Goal: Communication & Community: Answer question/provide support

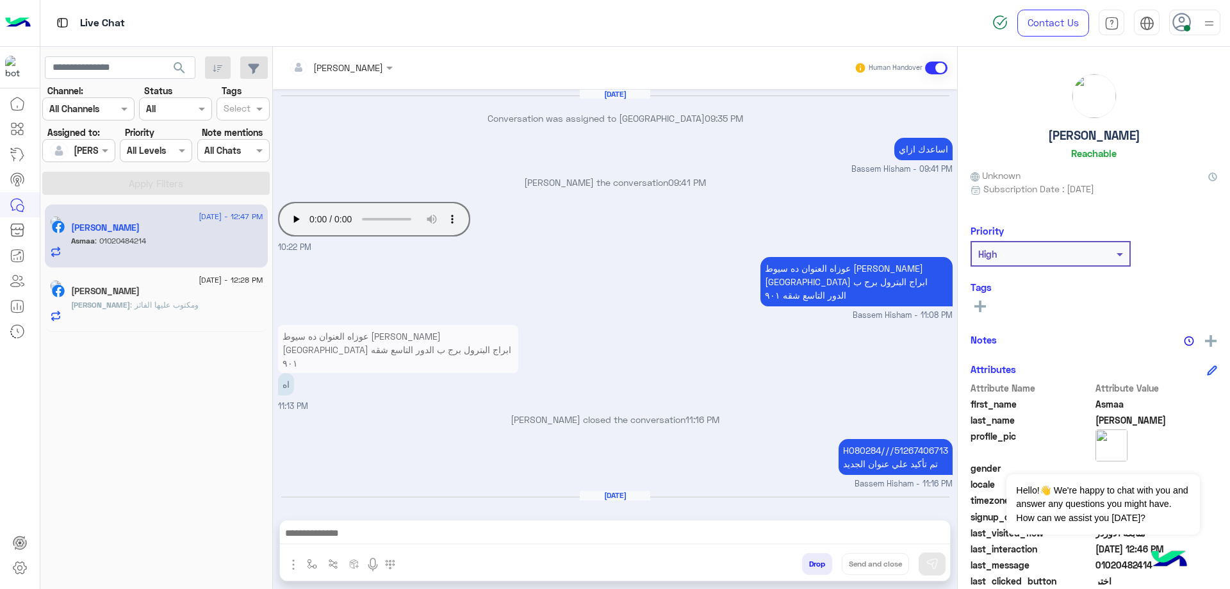
scroll to position [1, 0]
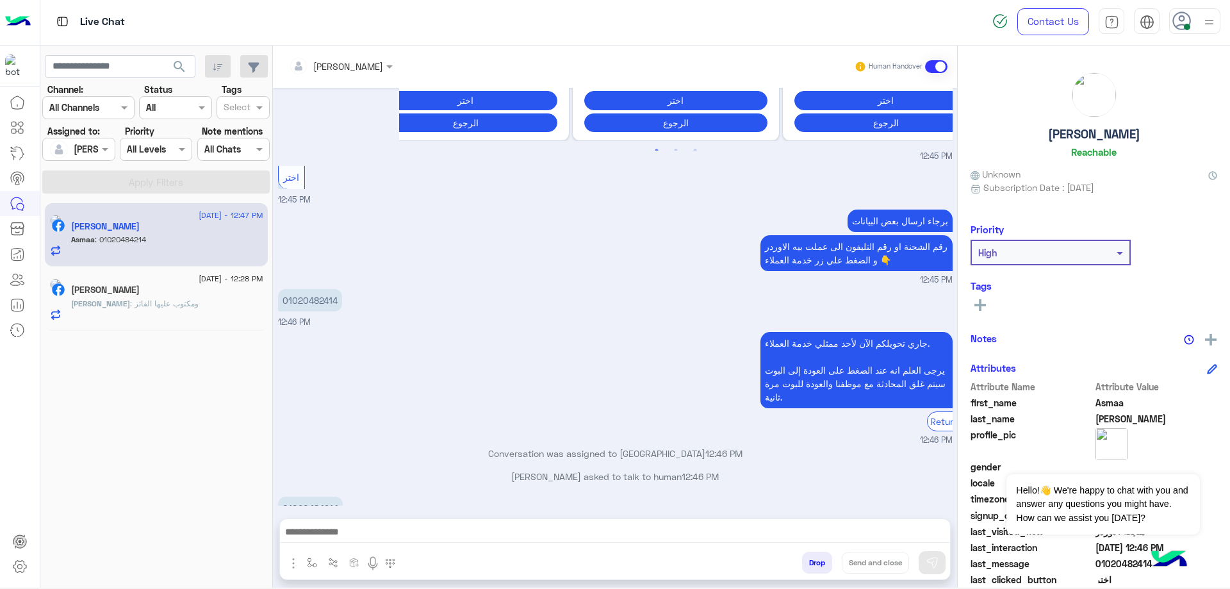
click at [176, 310] on div "[PERSON_NAME] : ومكتوب عليها الفائز" at bounding box center [167, 309] width 192 height 22
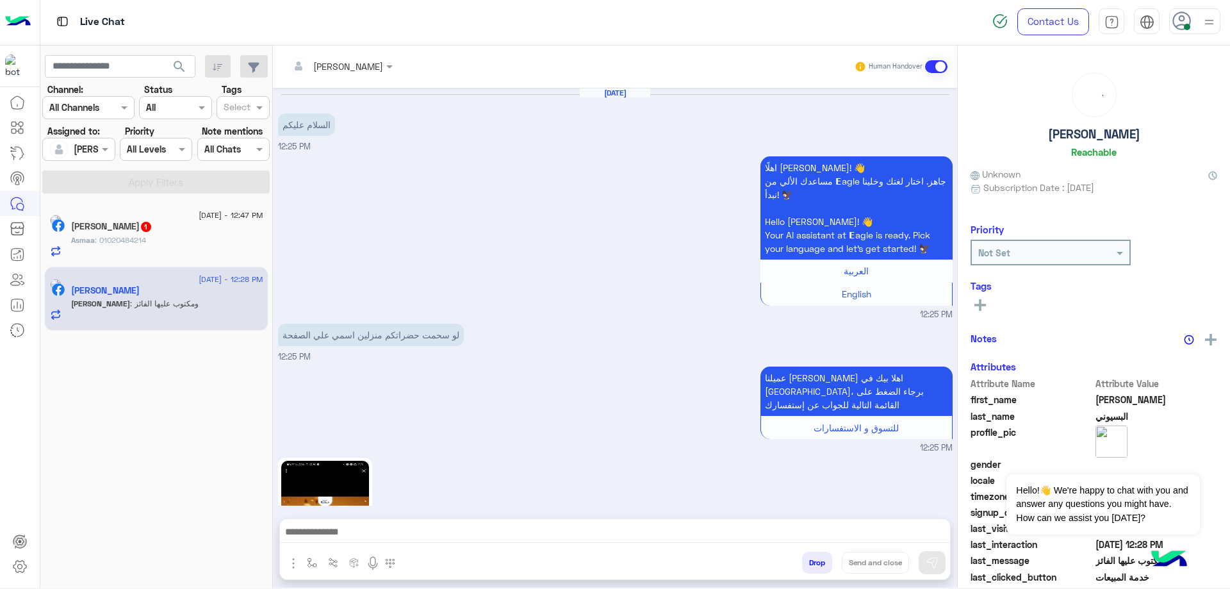
scroll to position [967, 0]
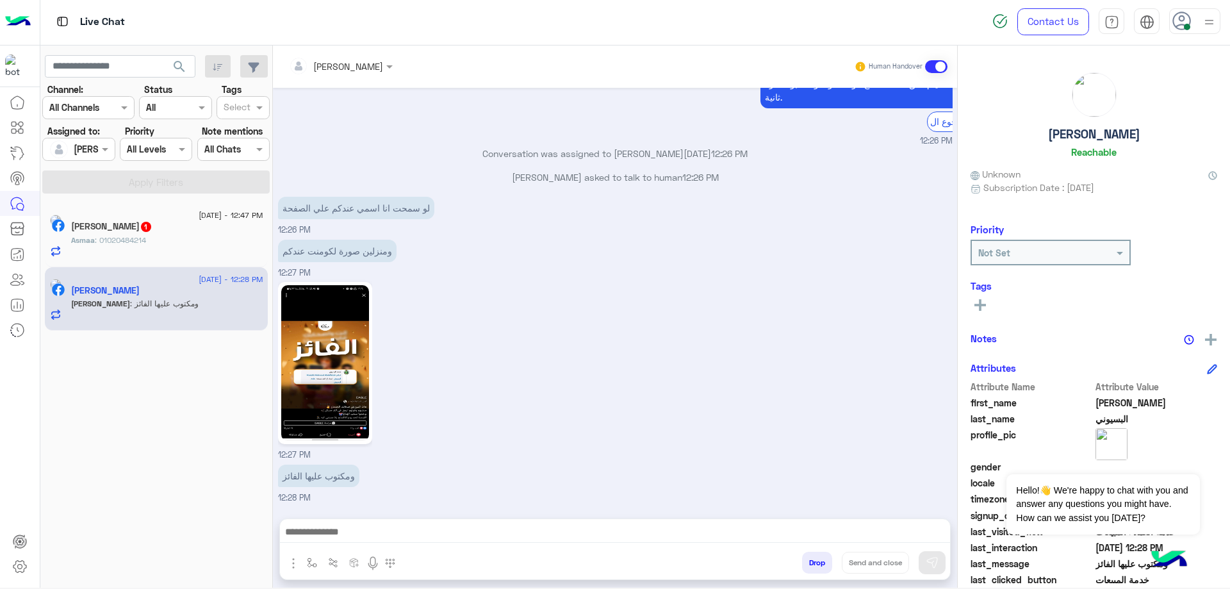
click at [317, 369] on img at bounding box center [325, 363] width 88 height 156
click at [343, 342] on img at bounding box center [325, 363] width 88 height 156
click at [183, 235] on div "Asmaa : ؟" at bounding box center [167, 246] width 192 height 22
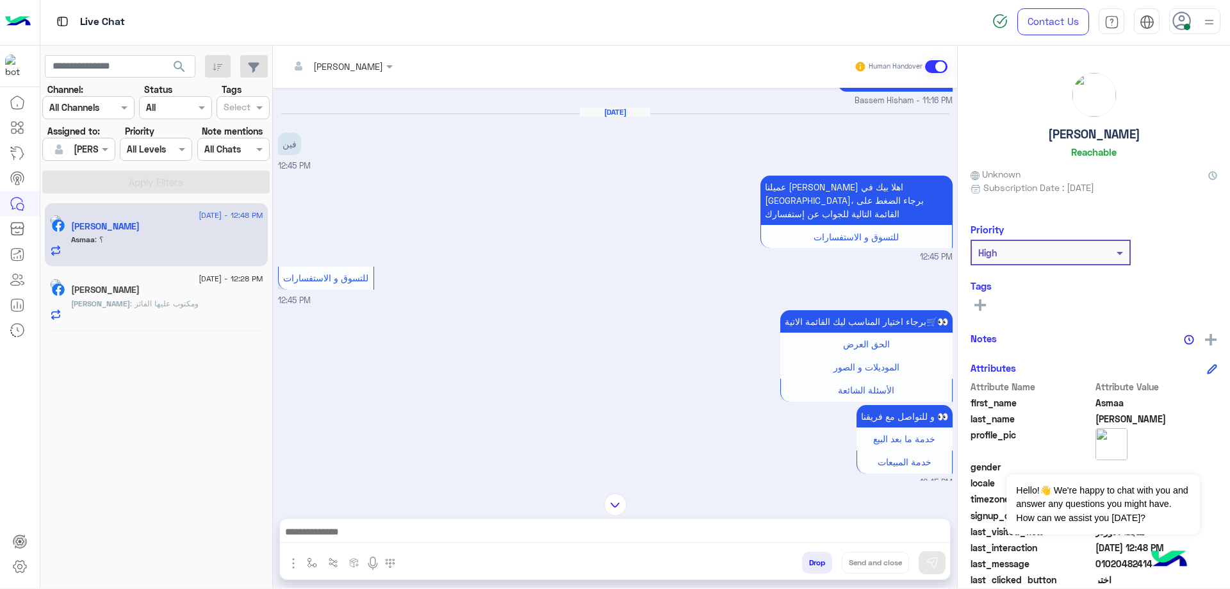
scroll to position [62, 0]
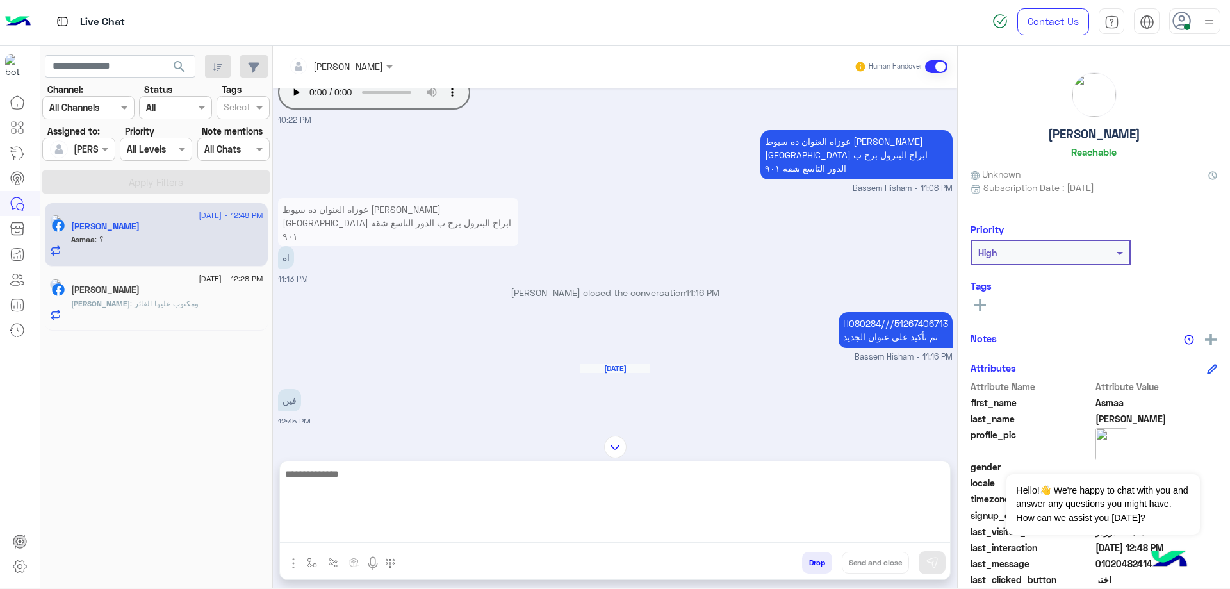
click at [365, 525] on textarea at bounding box center [615, 504] width 670 height 77
type textarea "**********"
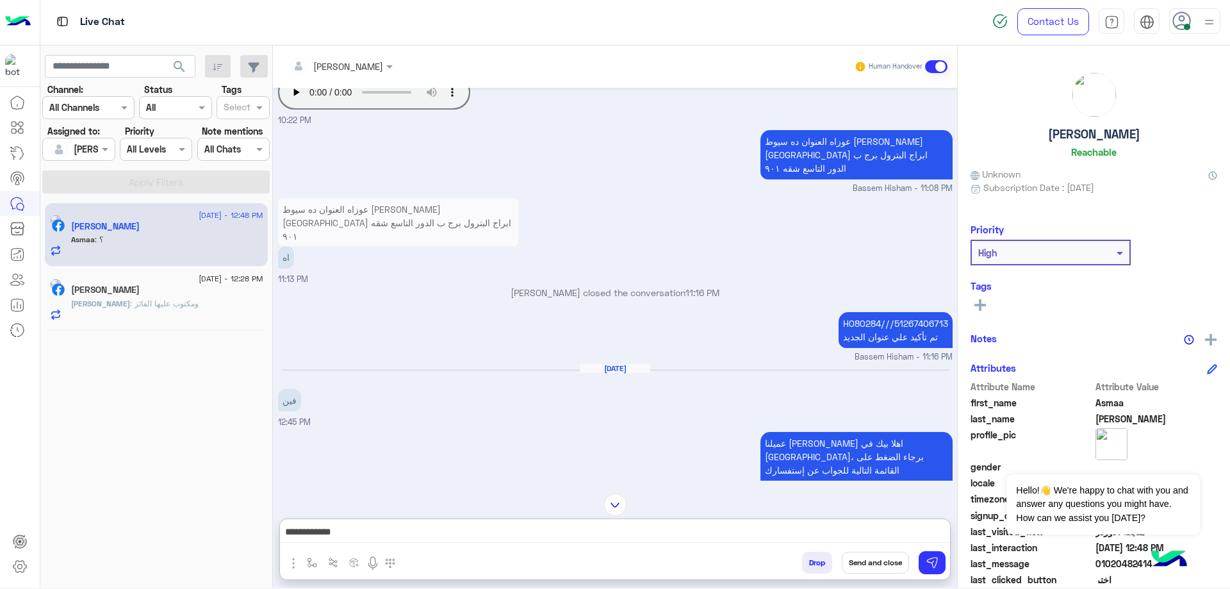
click at [856, 312] on p "H080284///51267406713 تم تأكيد علي عنوان الجديد" at bounding box center [896, 330] width 114 height 36
copy p "H080284"
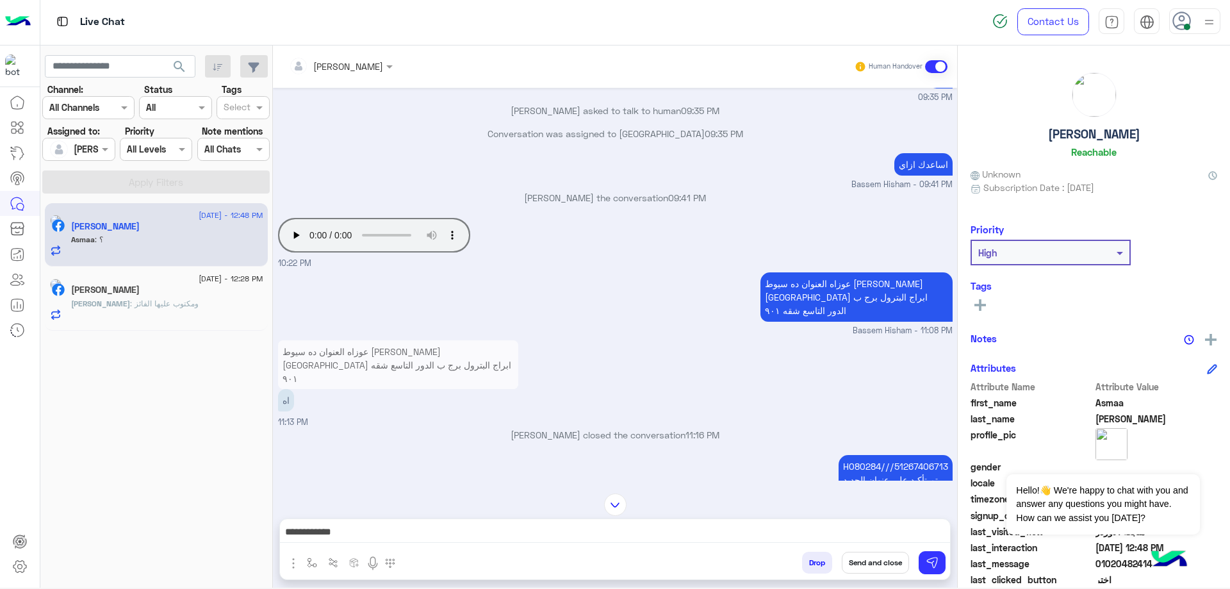
scroll to position [1915, 0]
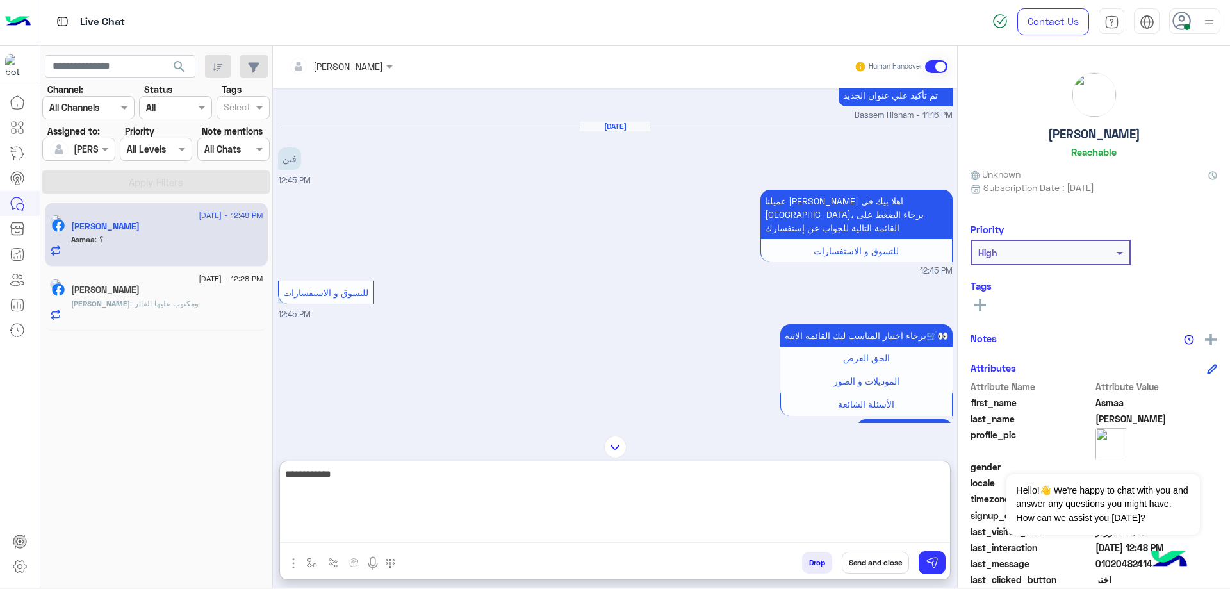
click at [682, 539] on textarea "**********" at bounding box center [615, 504] width 670 height 77
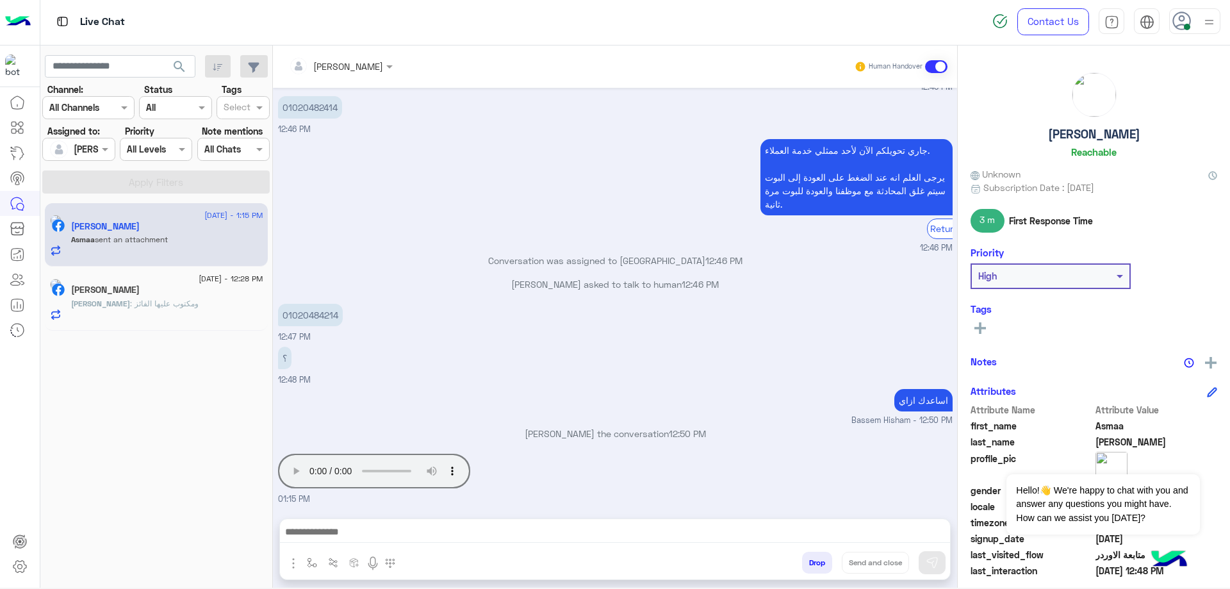
scroll to position [2573, 0]
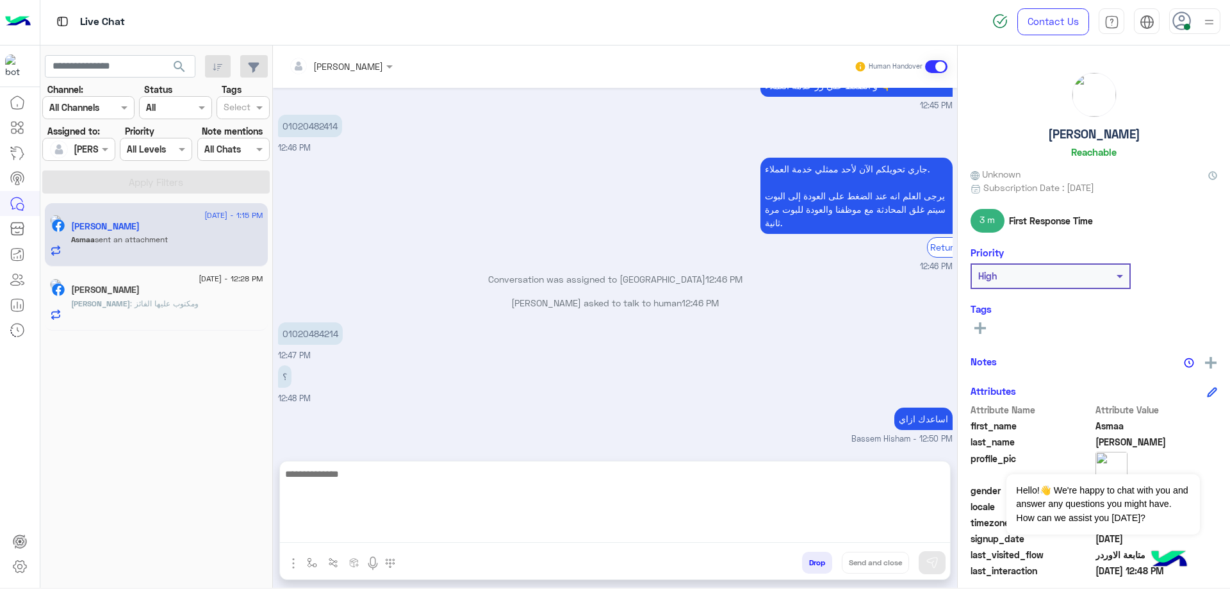
click at [332, 529] on textarea at bounding box center [615, 504] width 670 height 77
type textarea "***"
type textarea "**********"
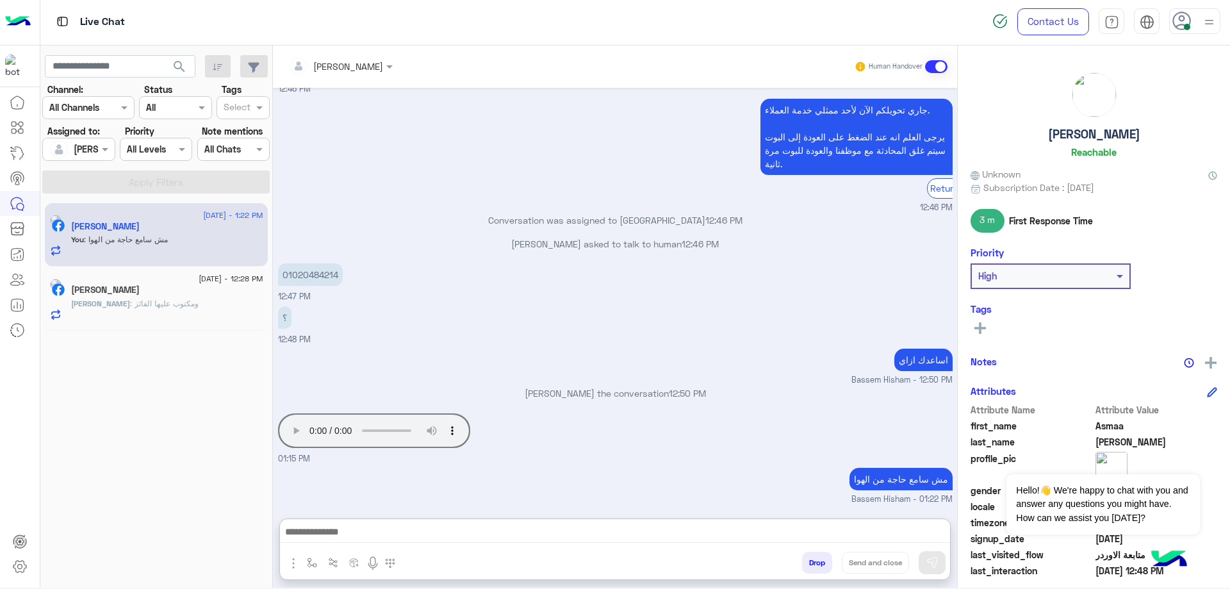
click at [179, 294] on div "[PERSON_NAME]" at bounding box center [167, 291] width 192 height 13
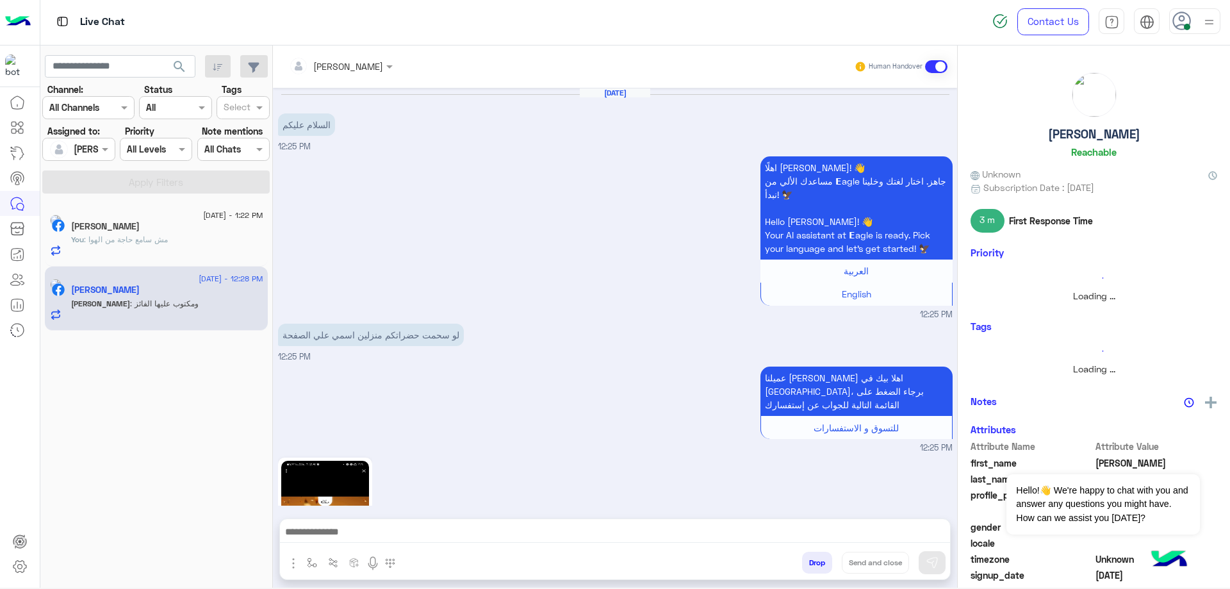
scroll to position [967, 0]
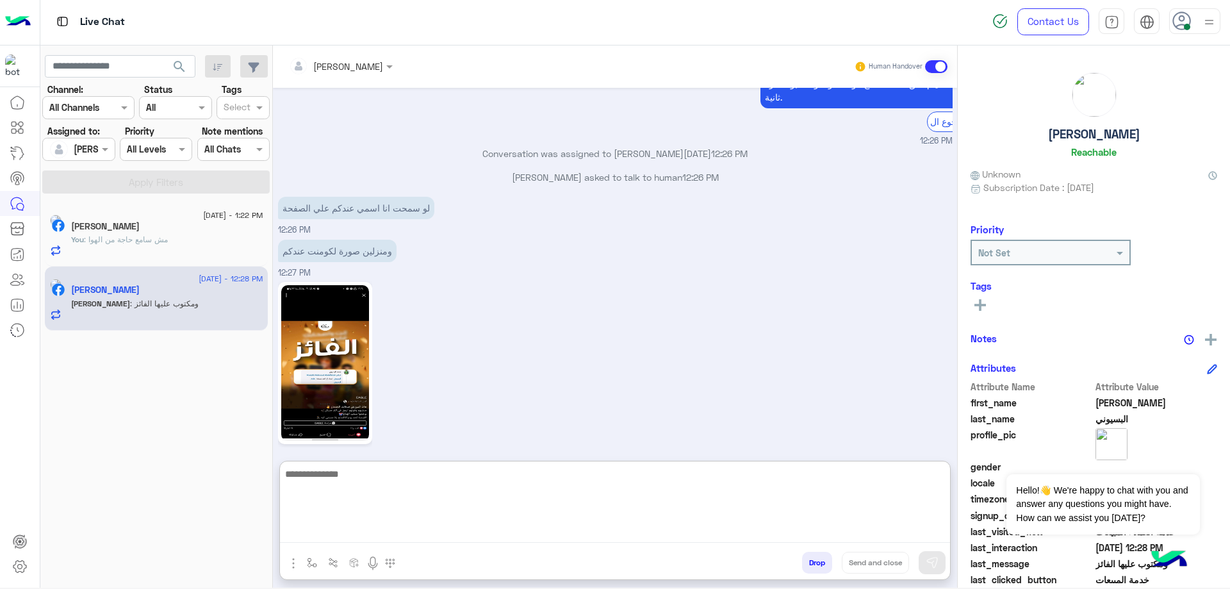
click at [370, 529] on textarea at bounding box center [615, 504] width 670 height 77
click at [415, 495] on textarea at bounding box center [615, 504] width 670 height 77
type textarea "**********"
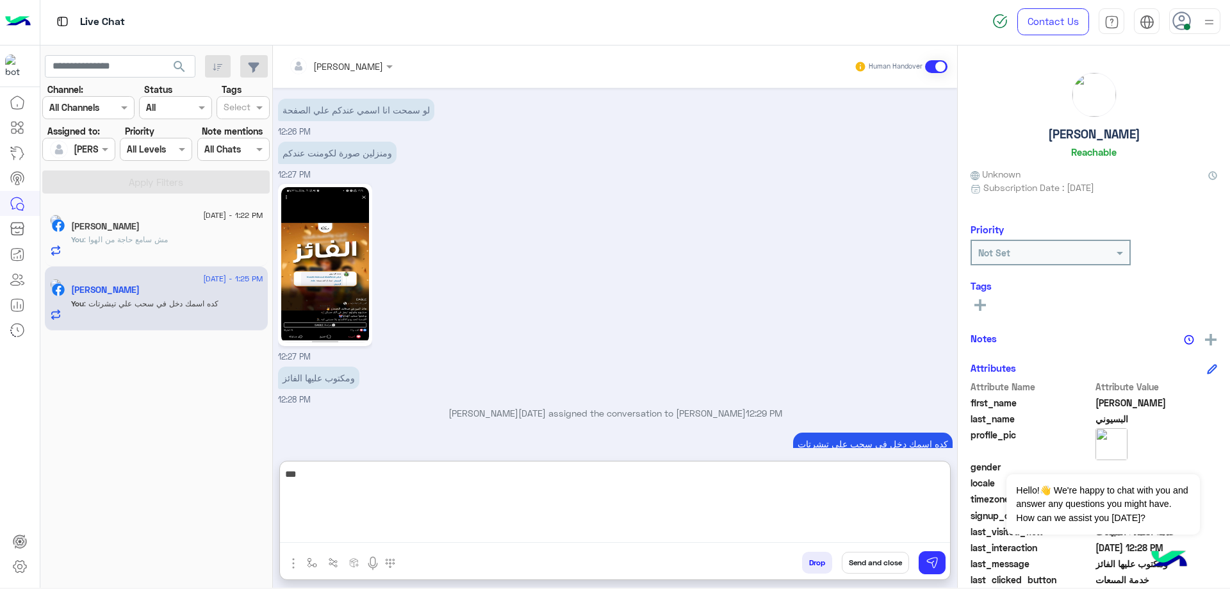
scroll to position [1089, 0]
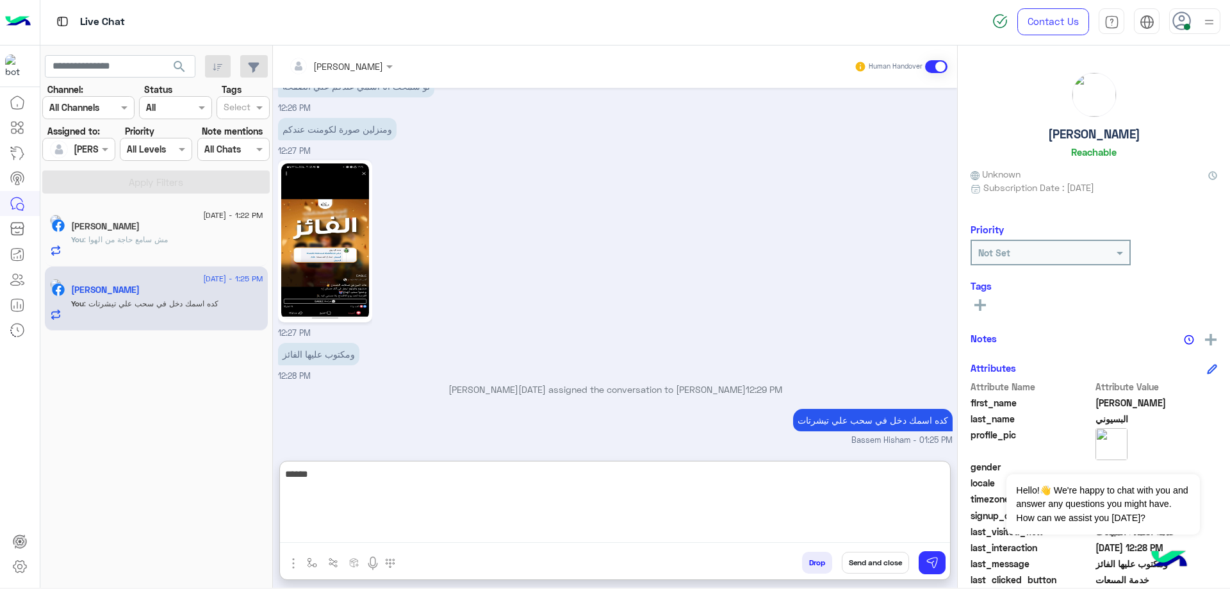
type textarea "******"
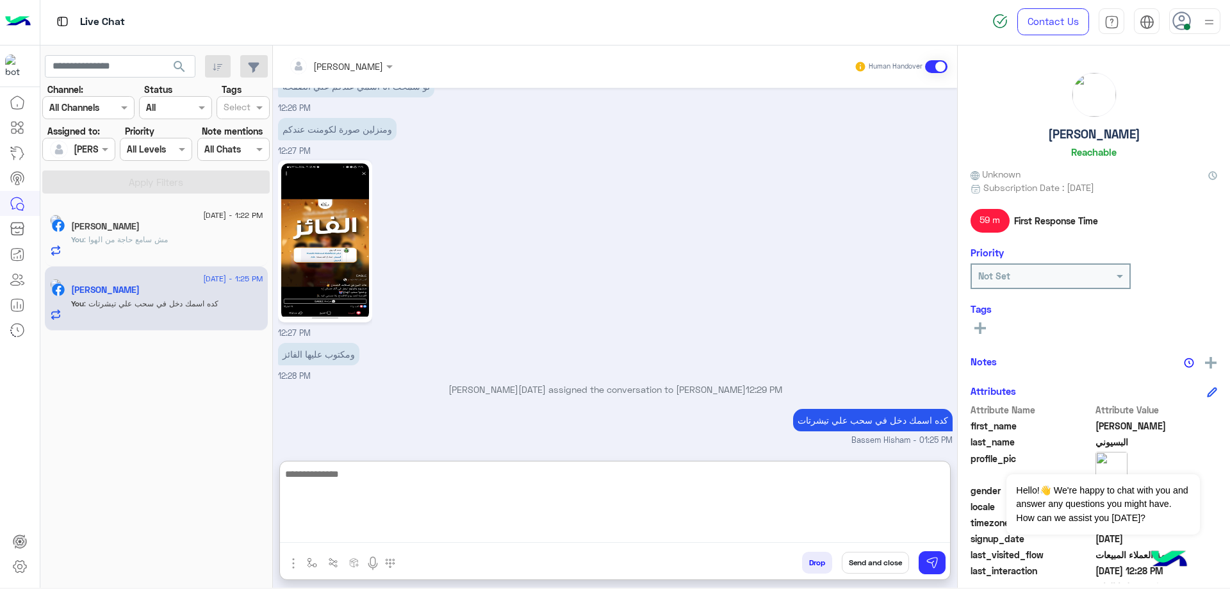
scroll to position [1130, 0]
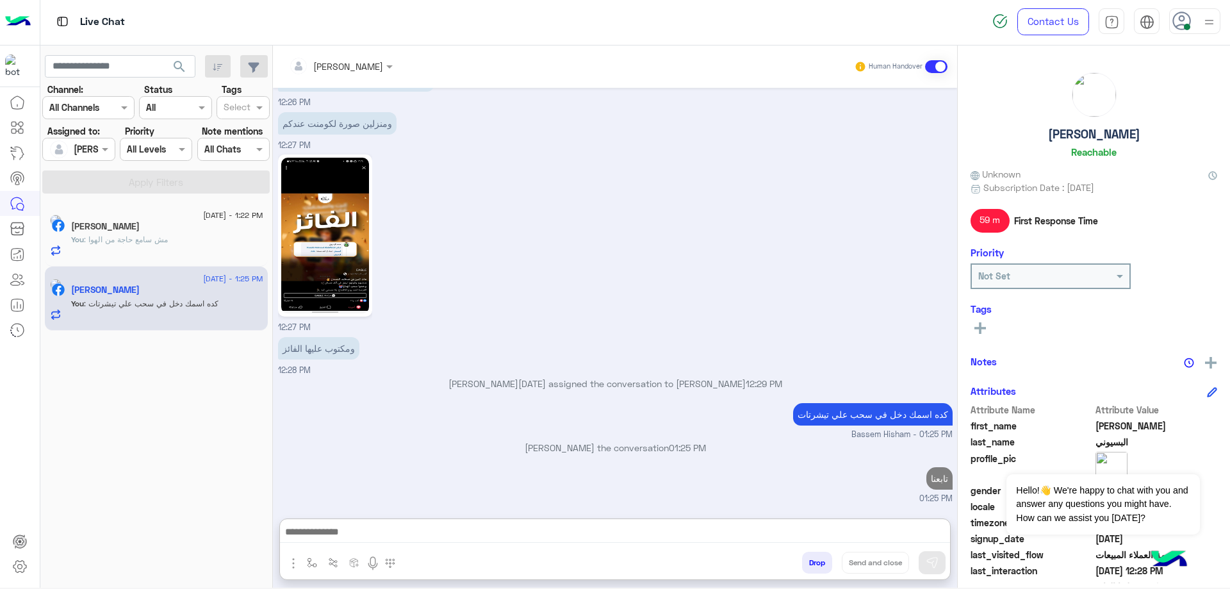
click at [1093, 128] on h5 "[PERSON_NAME]" at bounding box center [1094, 134] width 92 height 15
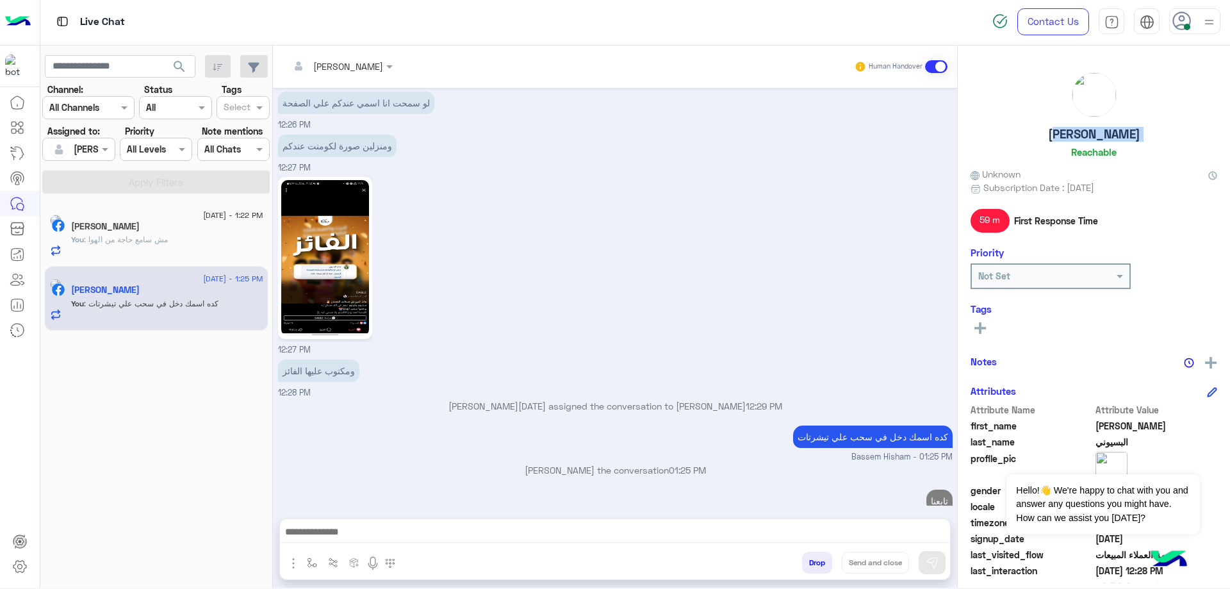
click at [1093, 128] on h5 "[PERSON_NAME]" at bounding box center [1094, 134] width 92 height 15
copy h5 "[PERSON_NAME]"
click at [821, 563] on button "Drop" at bounding box center [817, 563] width 30 height 22
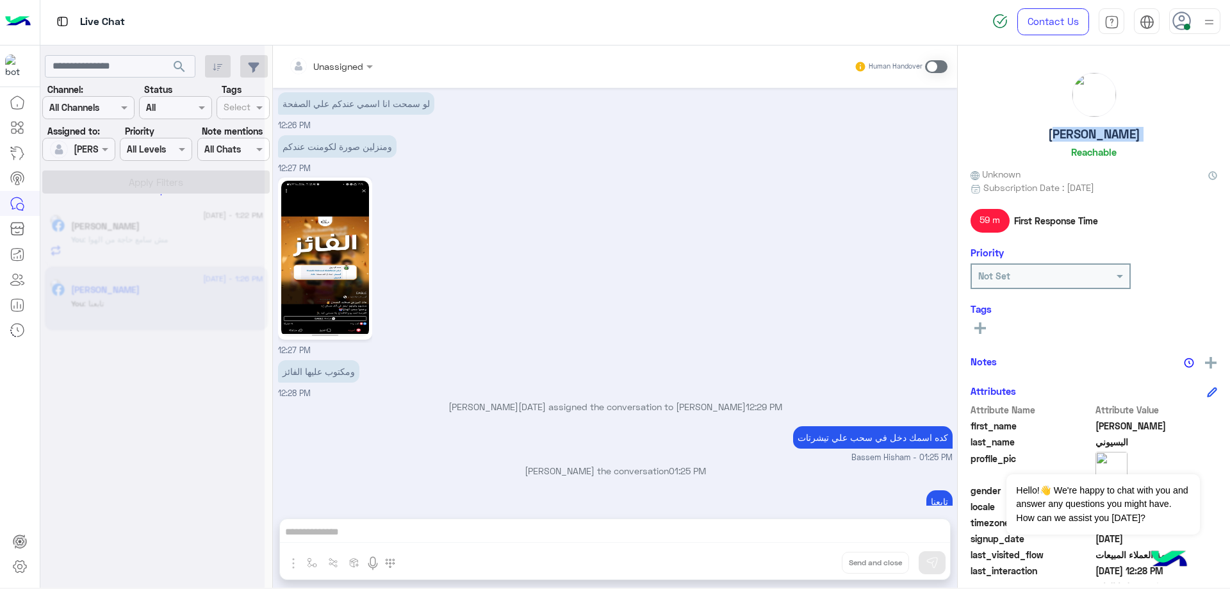
scroll to position [1095, 0]
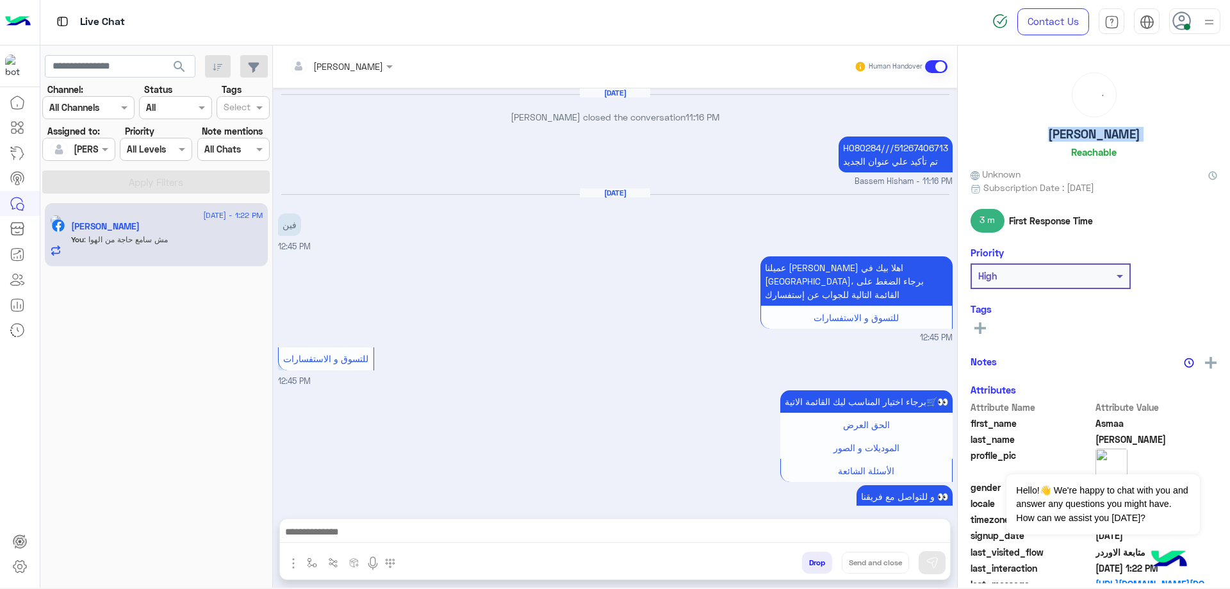
scroll to position [779, 0]
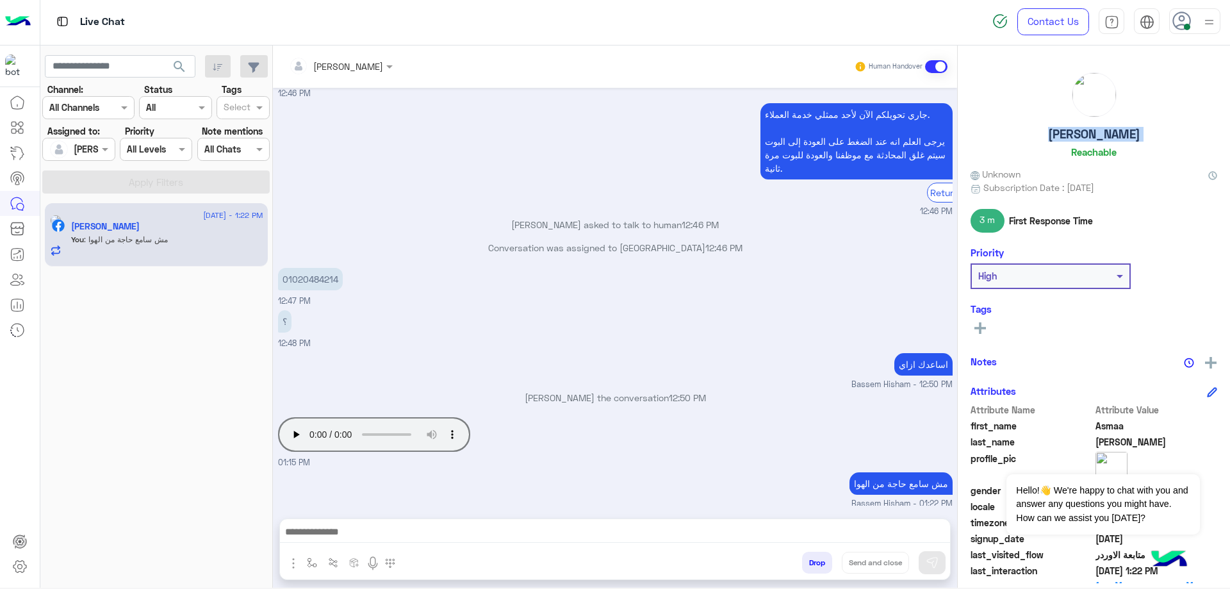
click at [1108, 126] on div "Asmaa Anas Reachable" at bounding box center [1094, 117] width 247 height 90
click at [1109, 127] on h5 "[PERSON_NAME]" at bounding box center [1094, 134] width 92 height 15
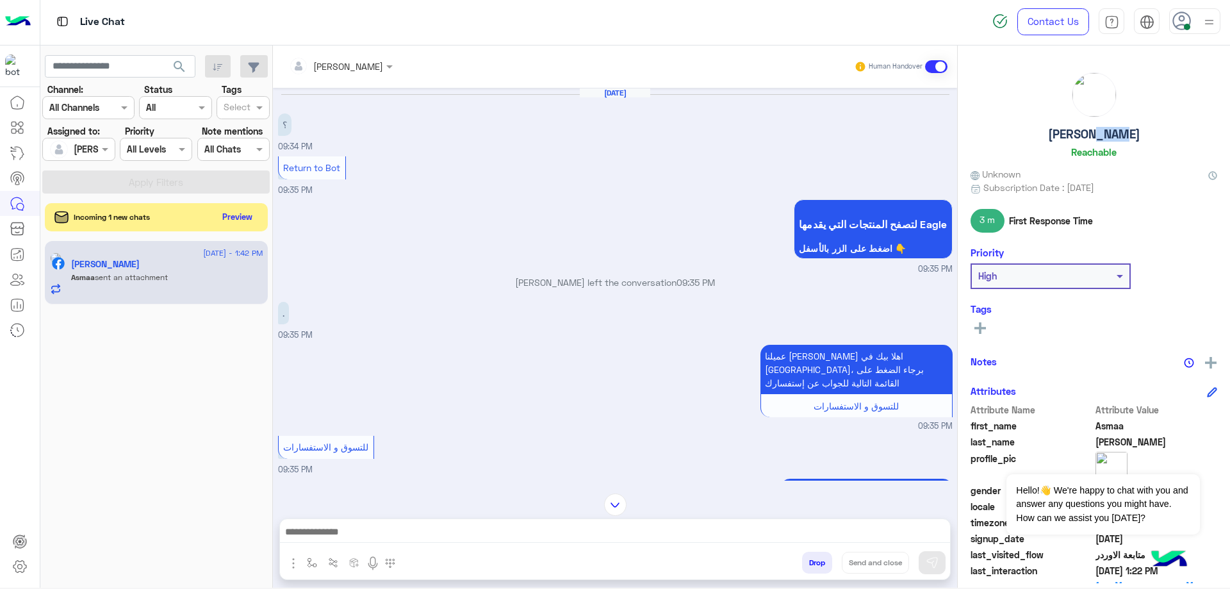
scroll to position [1340, 0]
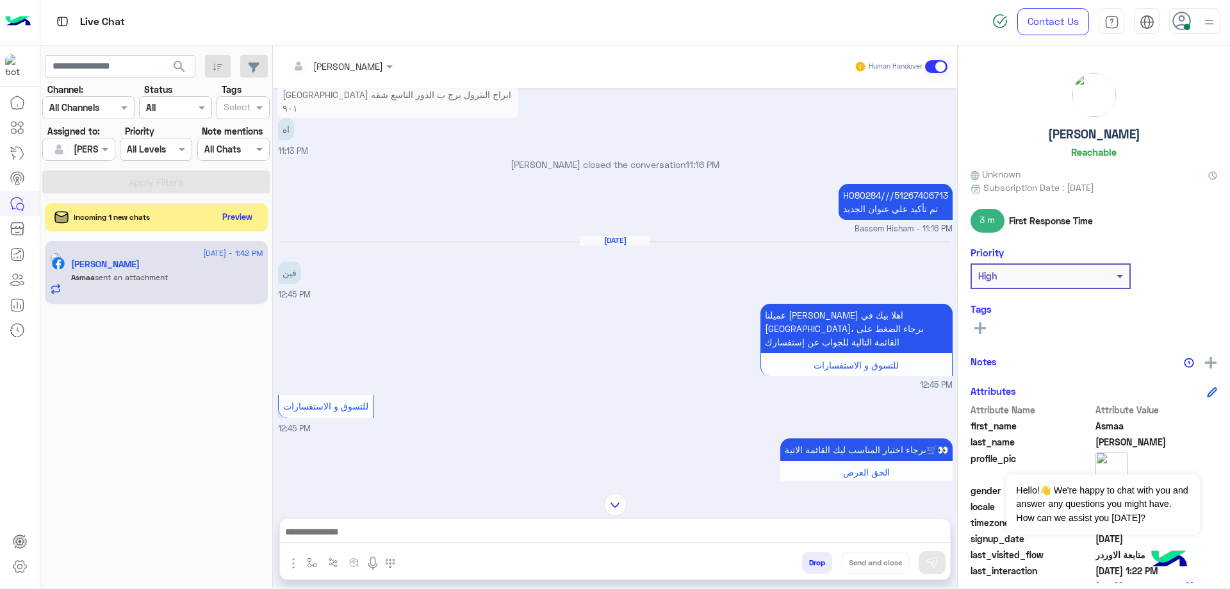
click at [851, 184] on p "H080284///51267406713 تم تأكيد علي عنوان الجديد" at bounding box center [896, 202] width 114 height 36
copy p "H080284"
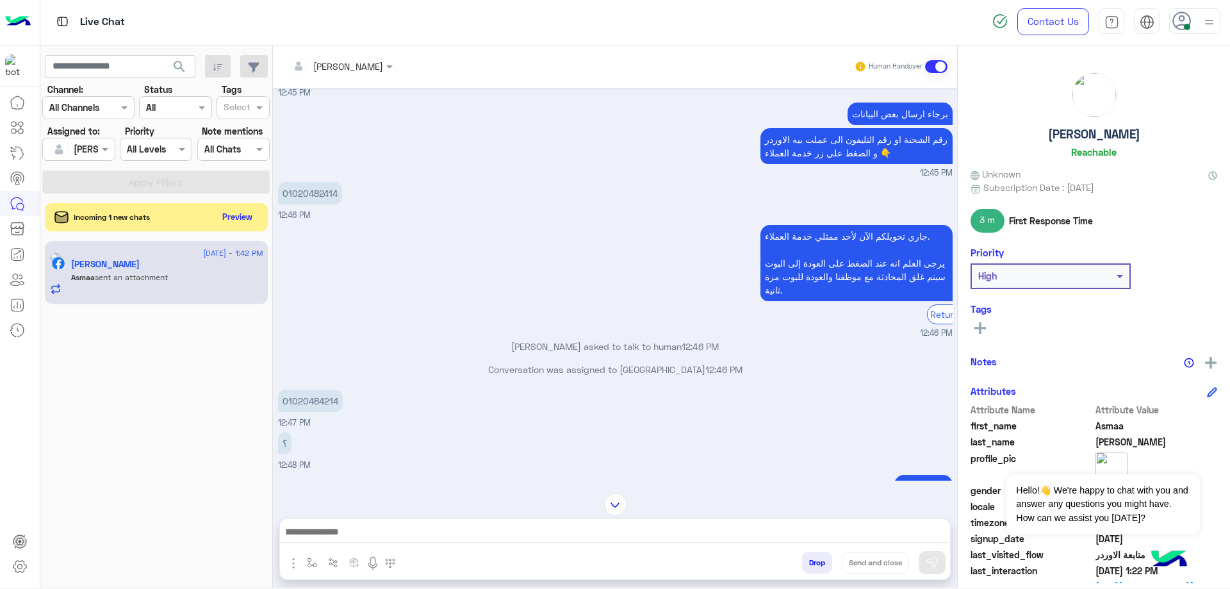
scroll to position [2203, 0]
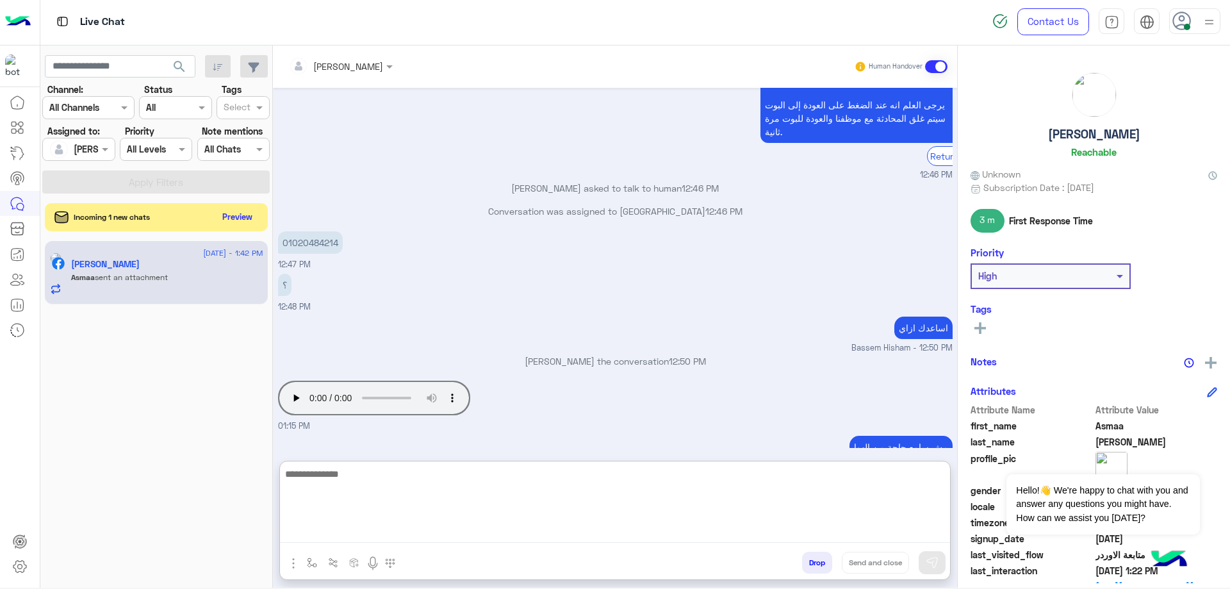
click at [430, 533] on textarea at bounding box center [615, 504] width 670 height 77
type textarea "**********"
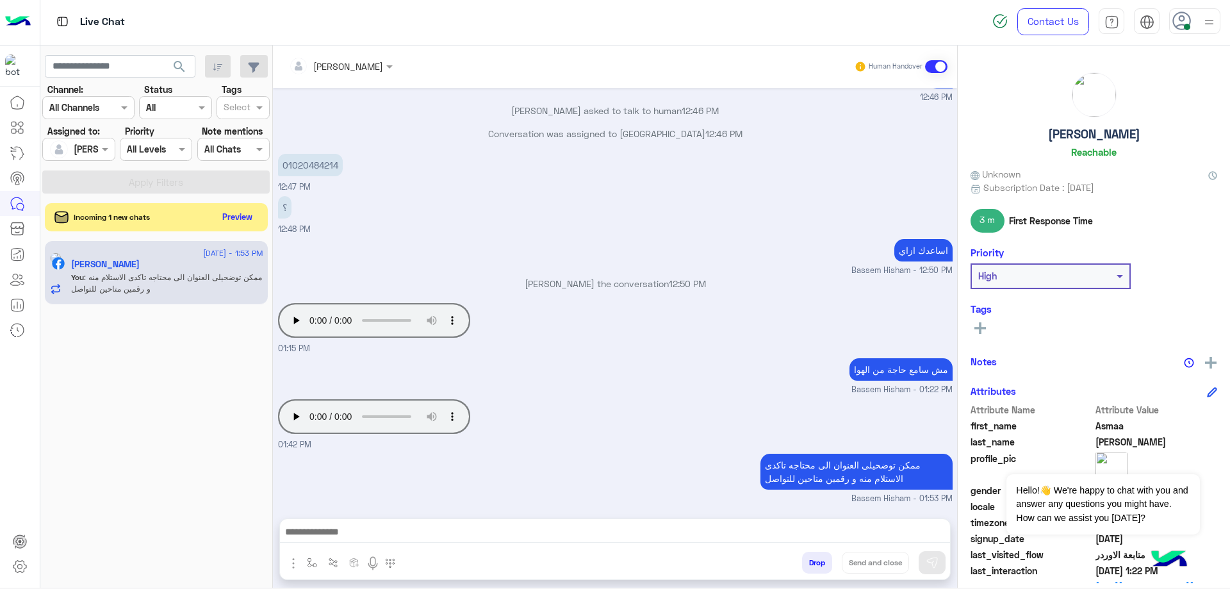
scroll to position [2258, 0]
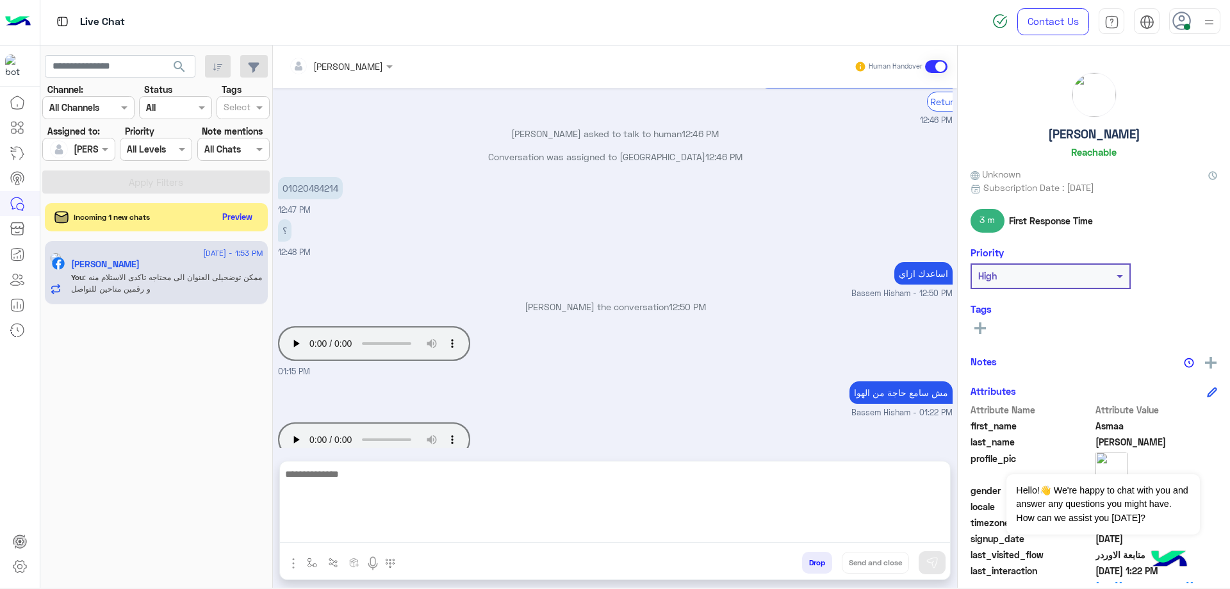
click at [445, 538] on textarea at bounding box center [615, 504] width 670 height 77
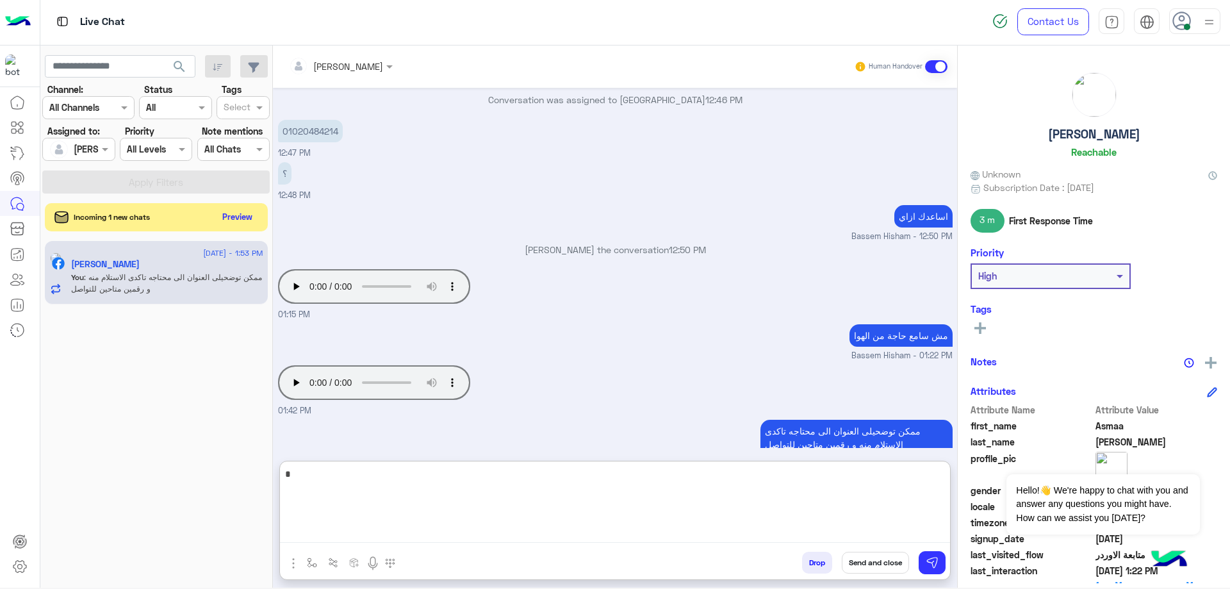
type textarea "**"
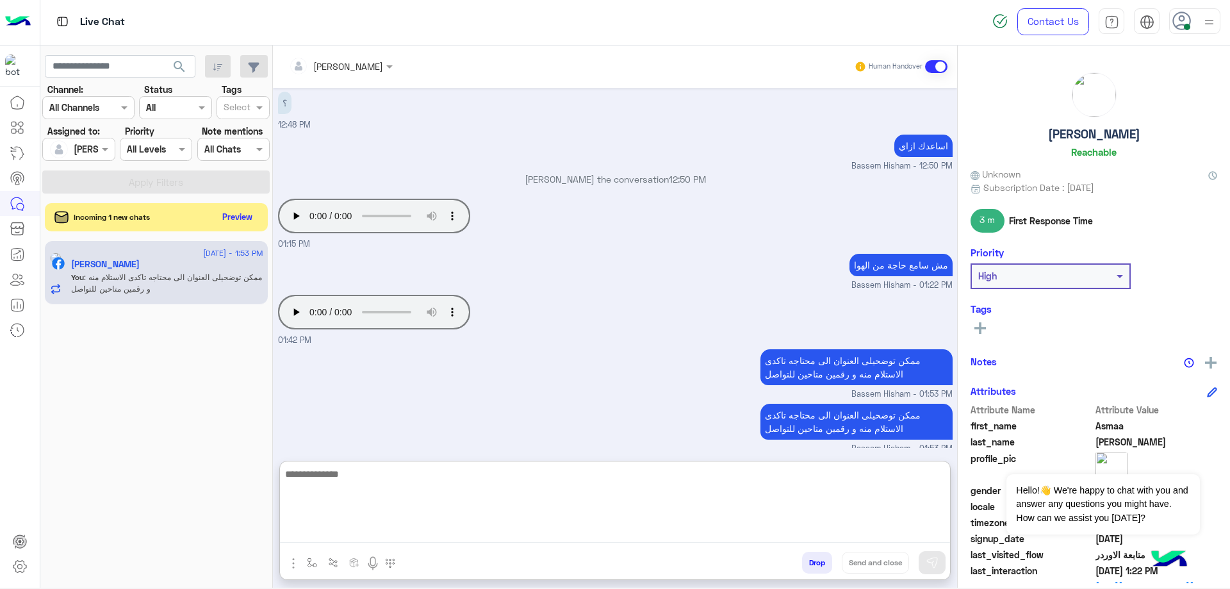
scroll to position [2410, 0]
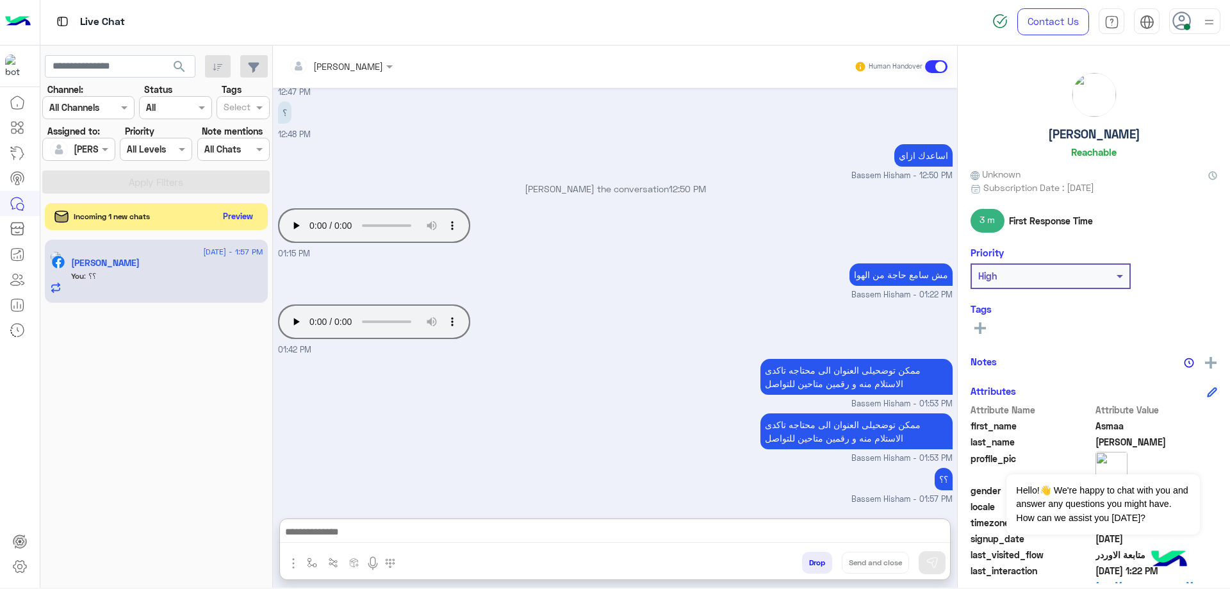
click at [230, 215] on button "Preview" at bounding box center [239, 216] width 40 height 17
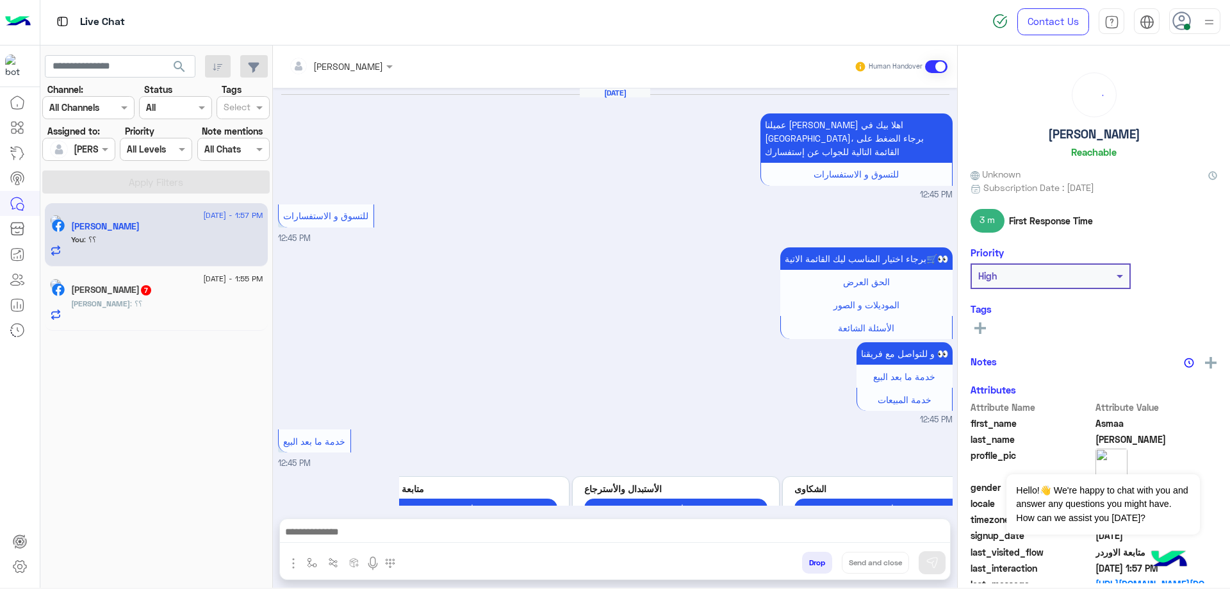
scroll to position [786, 0]
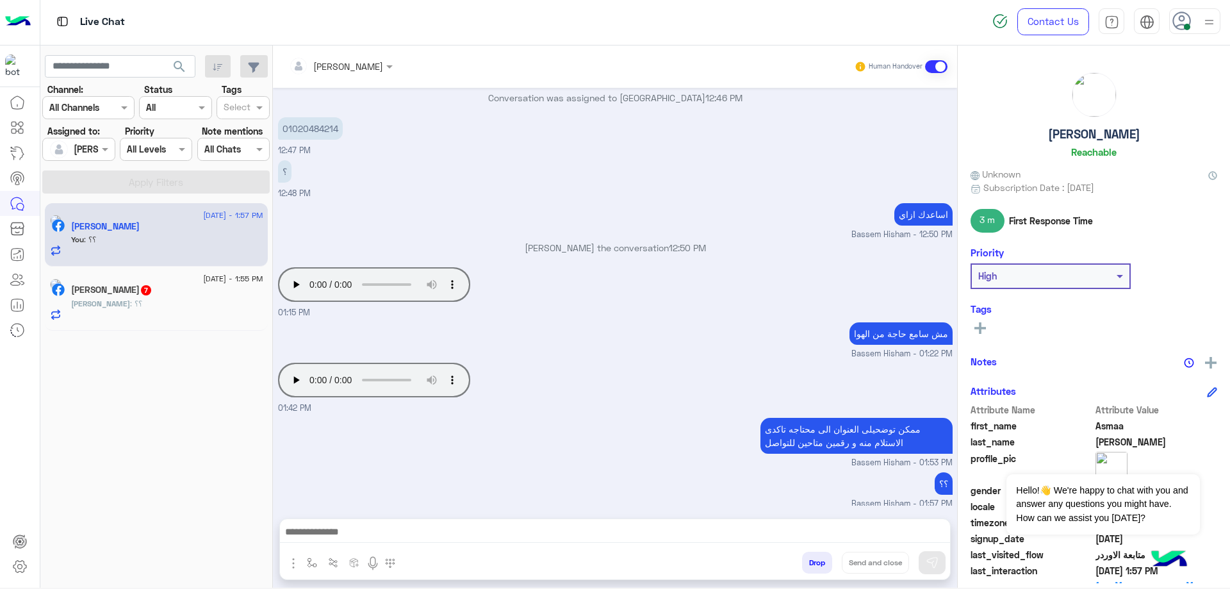
click at [131, 288] on h5 "[PERSON_NAME] 7" at bounding box center [111, 290] width 81 height 11
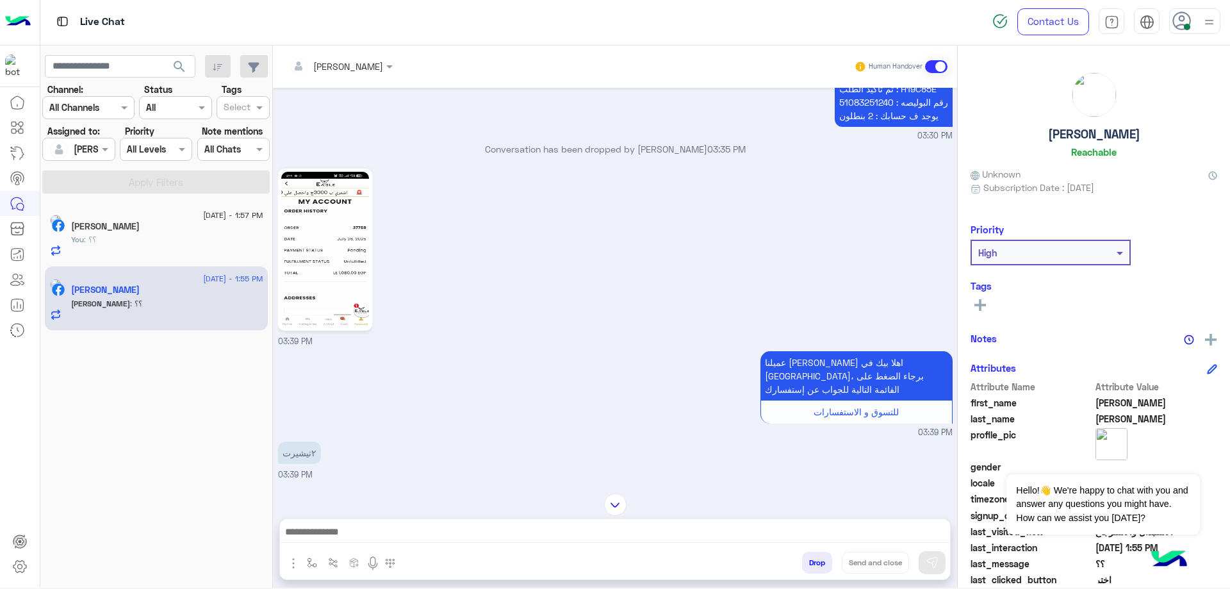
scroll to position [238, 0]
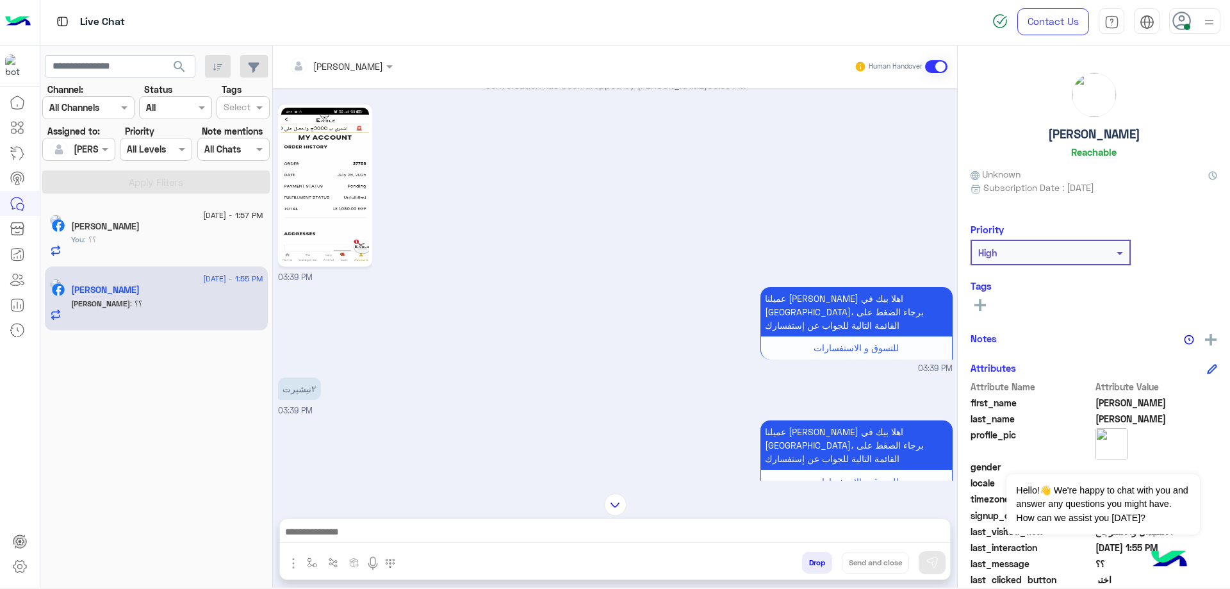
click at [311, 207] on img at bounding box center [325, 186] width 88 height 156
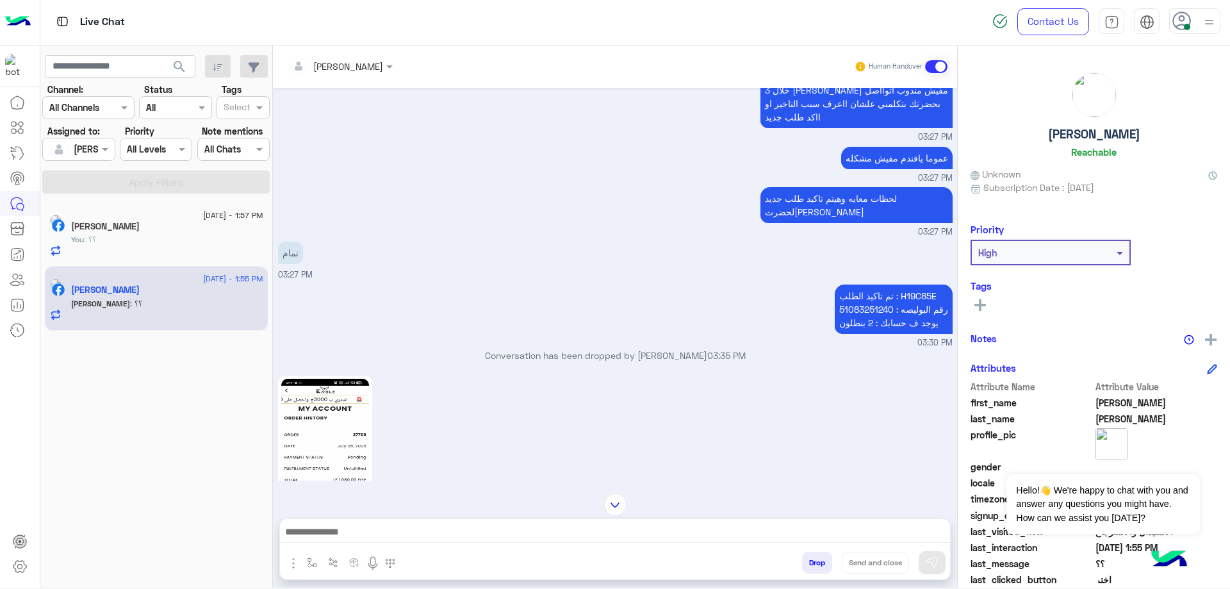
scroll to position [1394, 0]
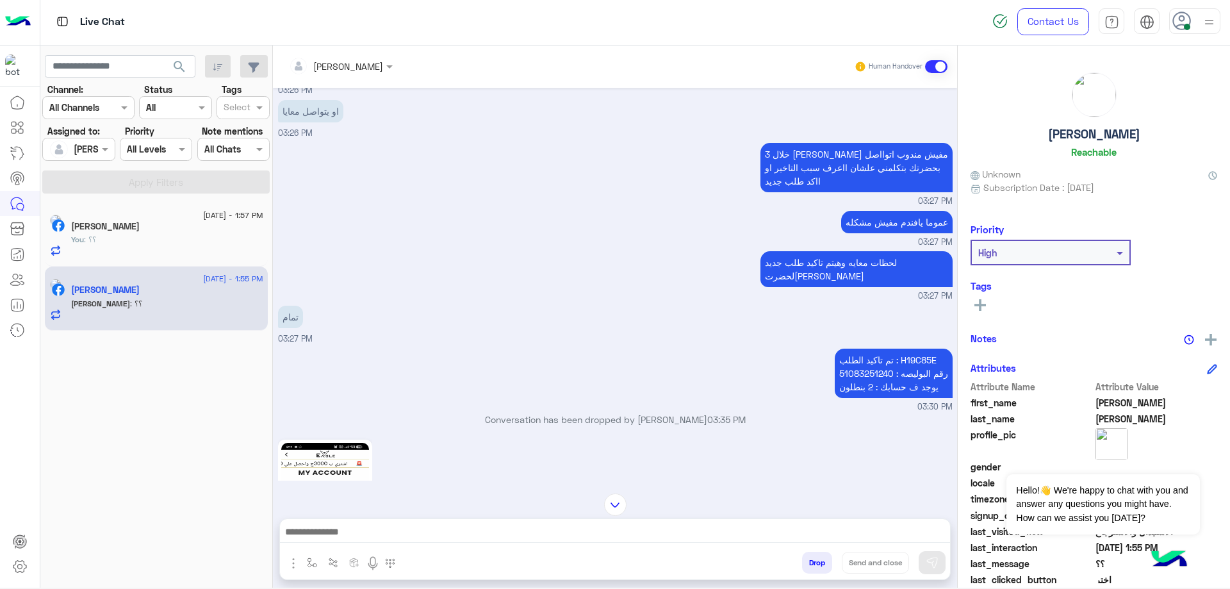
click at [913, 327] on div "[DATE] تم تاكيد الطلب 04:41 PM 04:41 PM Conversation has been dropped by islam …" at bounding box center [615, 284] width 684 height 393
click at [912, 349] on p "تم تاكيد الطلب : H19C85E رقم البوليصه : 51083251240 يوجد ف حسابك : 2 بنطلون" at bounding box center [894, 373] width 118 height 49
click at [909, 349] on p "تم تاكيد الطلب : H19C85E رقم البوليصه : 51083251240 يوجد ف حسابك : 2 بنطلون" at bounding box center [894, 373] width 118 height 49
copy p "H19C85E"
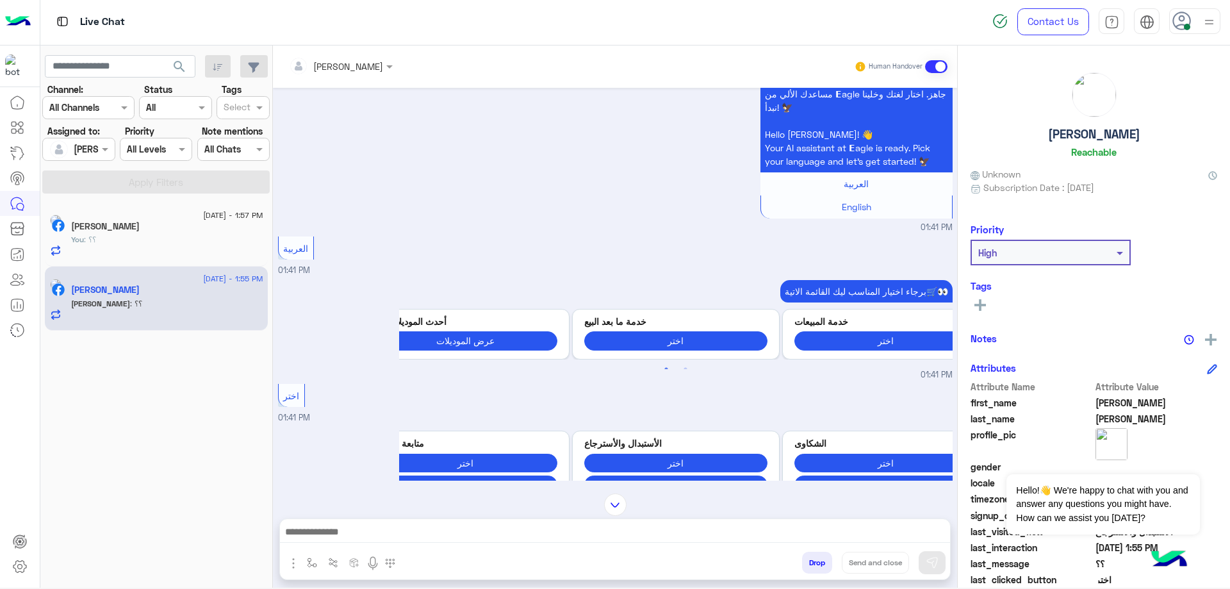
scroll to position [2685, 0]
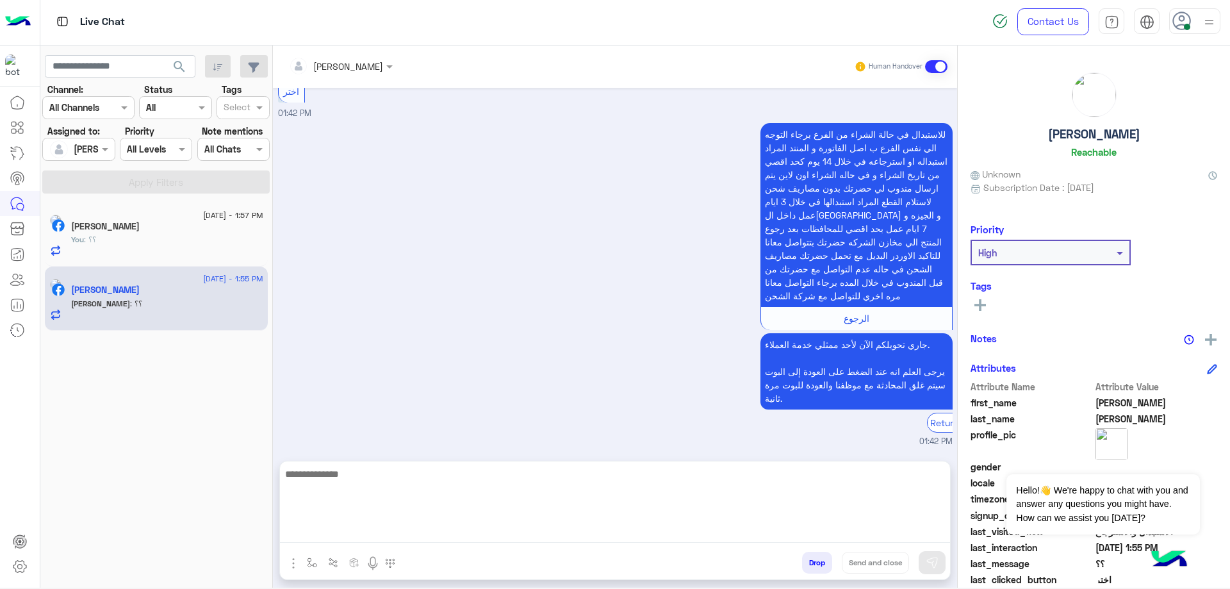
click at [419, 533] on textarea at bounding box center [615, 504] width 670 height 77
type textarea "**********"
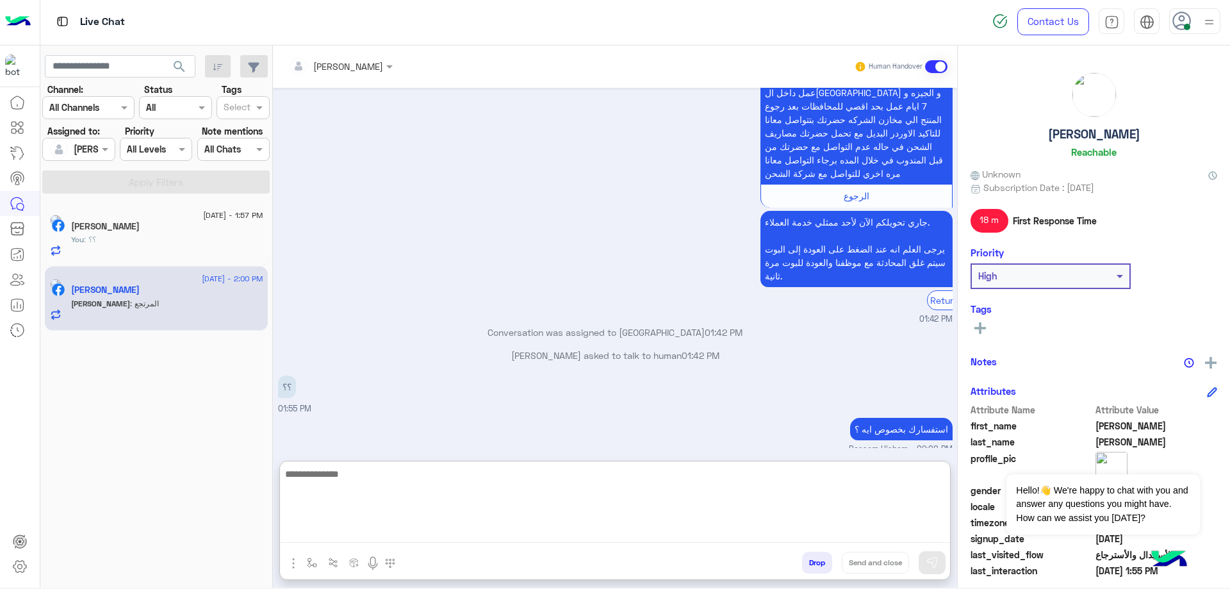
scroll to position [2850, 0]
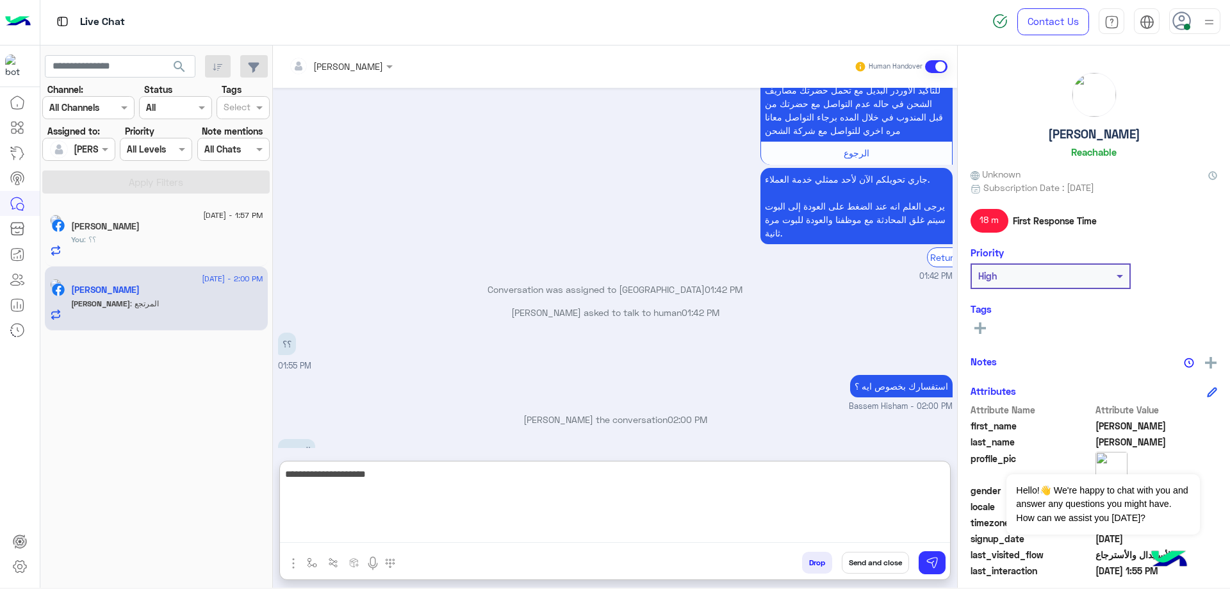
type textarea "**********"
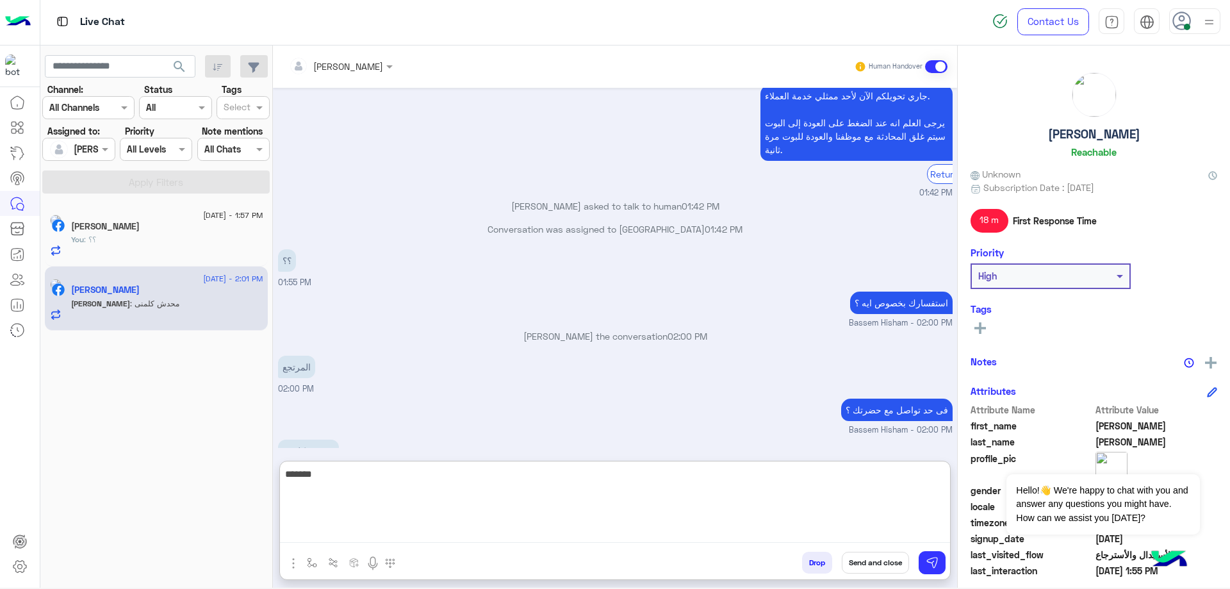
scroll to position [2977, 0]
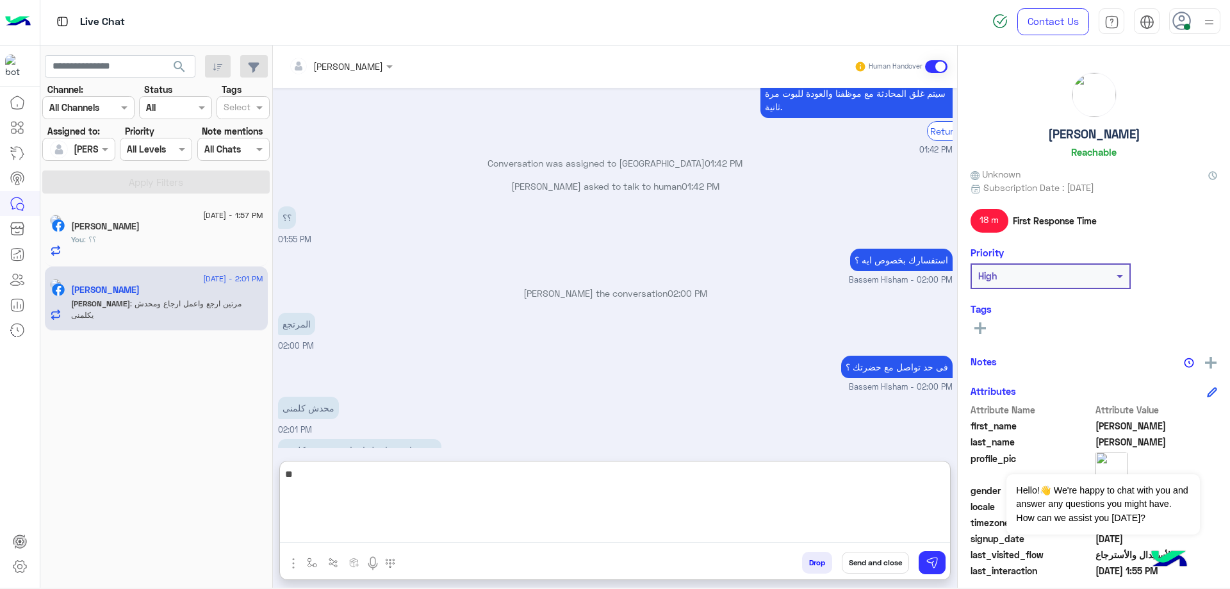
type textarea "*"
type textarea "**********"
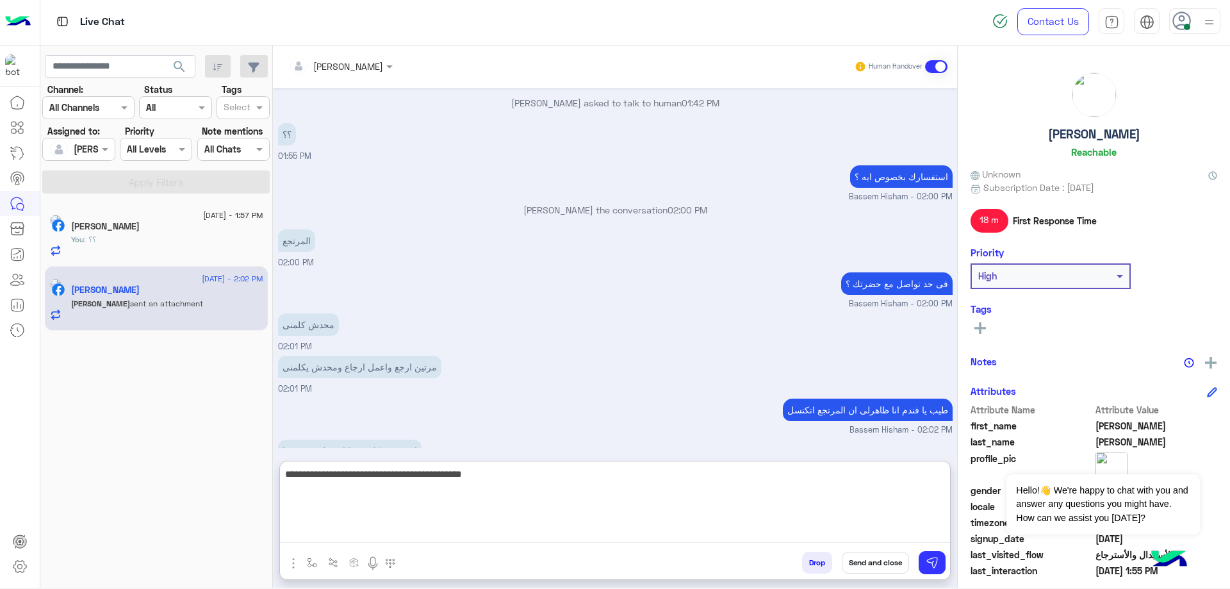
scroll to position [3243, 0]
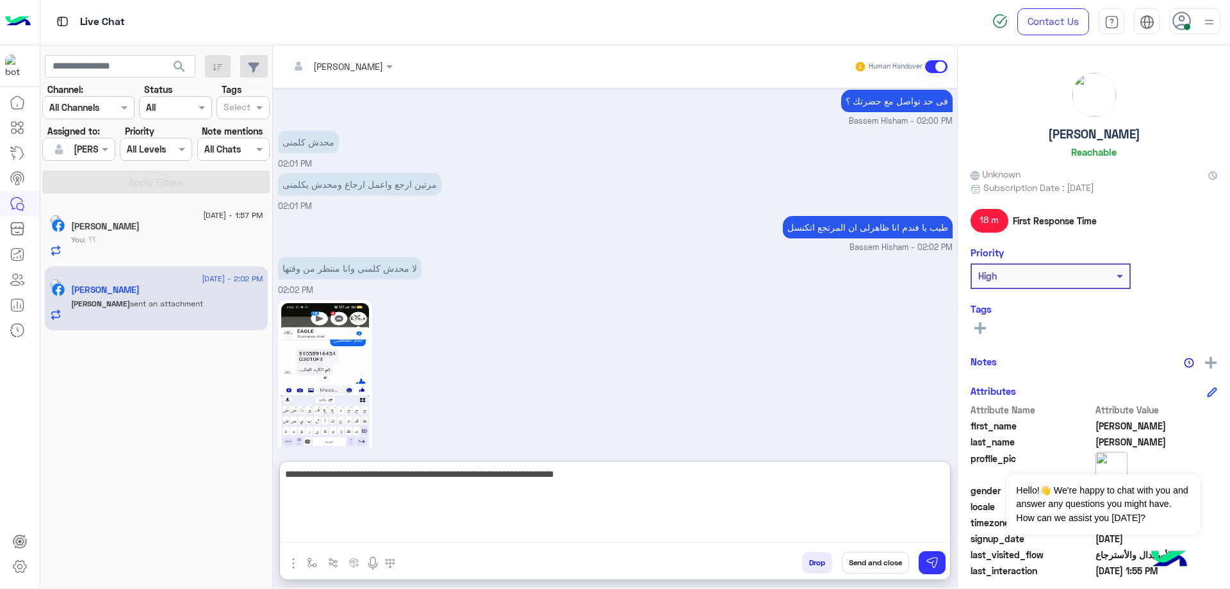
type textarea "**********"
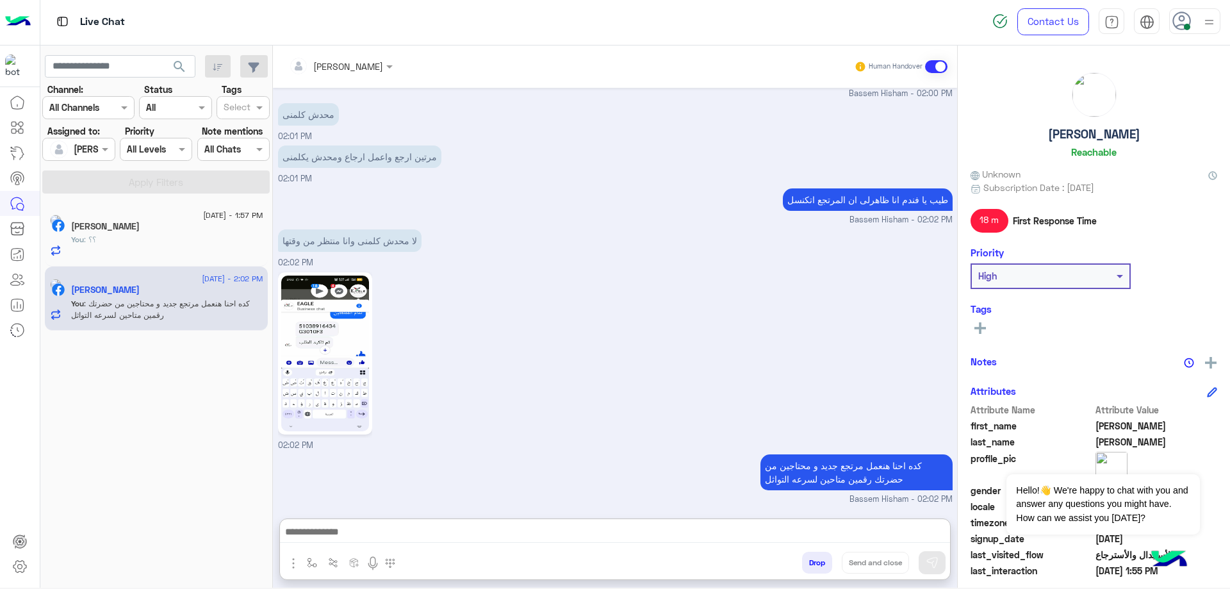
click at [767, 454] on p "كده احنا هنعمل مرتجع جديد و محتاجين من حضرتك رقمين متاحين لسرعه التواثل" at bounding box center [857, 472] width 192 height 36
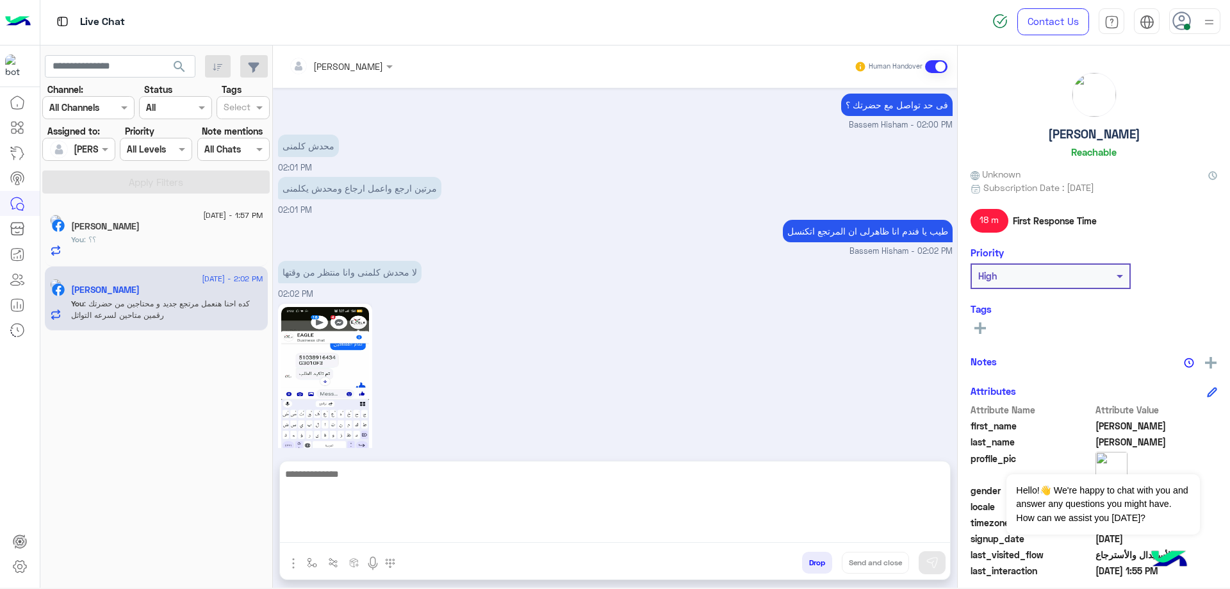
click at [754, 538] on textarea at bounding box center [615, 504] width 670 height 77
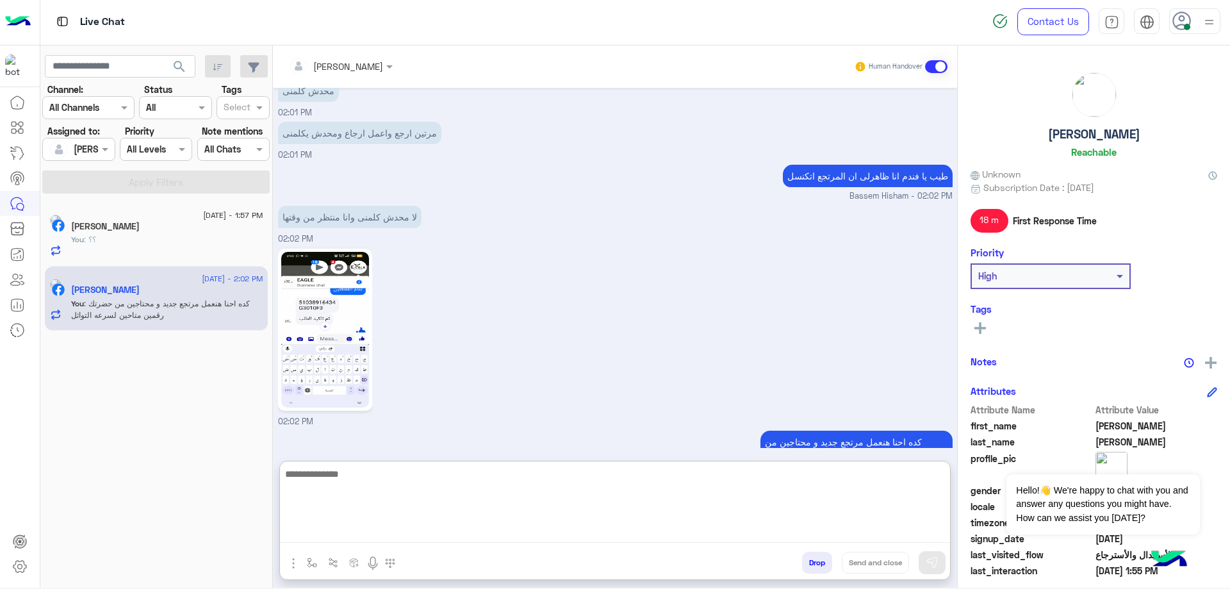
scroll to position [3296, 0]
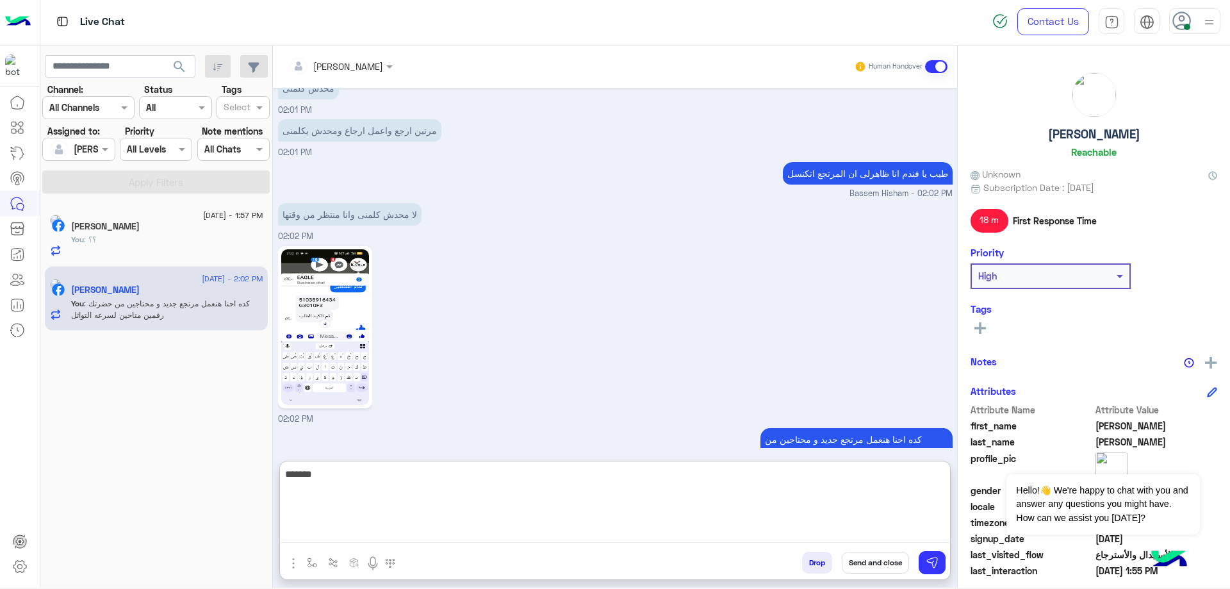
type textarea "********"
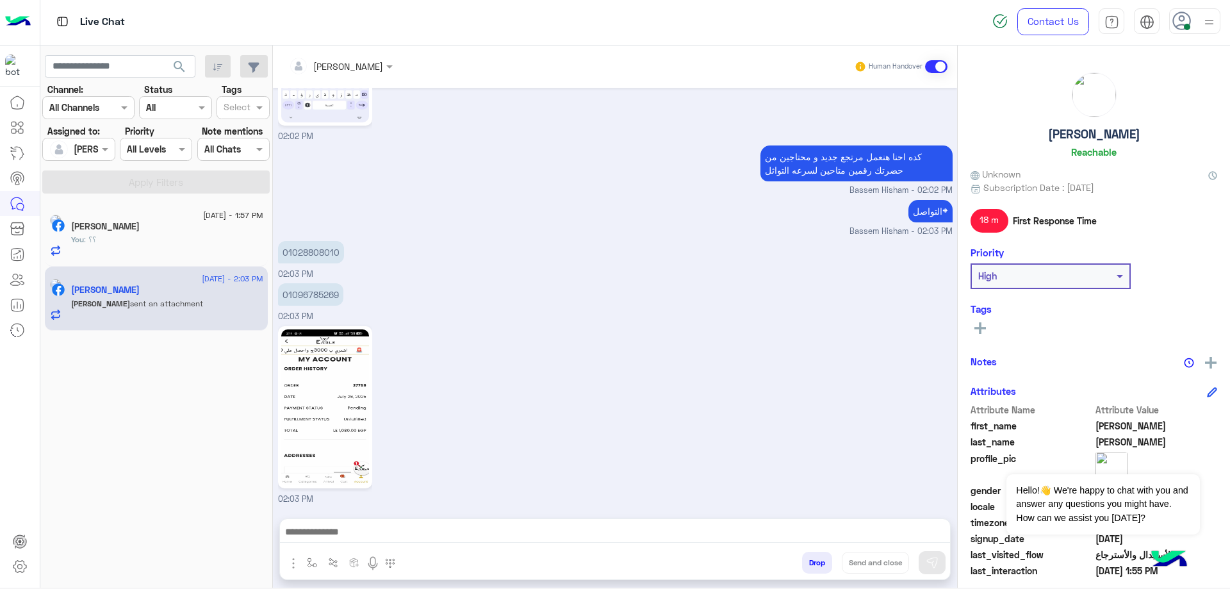
scroll to position [3548, 0]
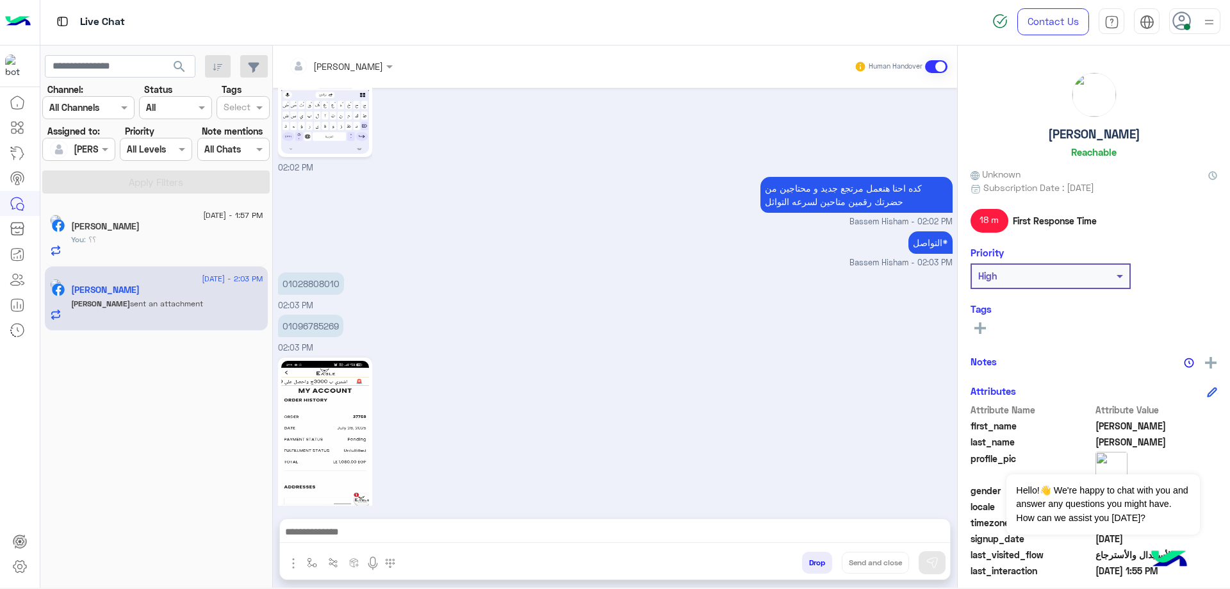
drag, startPoint x: 418, startPoint y: 547, endPoint x: 428, endPoint y: 544, distance: 10.7
click at [428, 544] on div at bounding box center [615, 535] width 670 height 32
click at [168, 234] on div "You : ؟؟" at bounding box center [167, 245] width 192 height 22
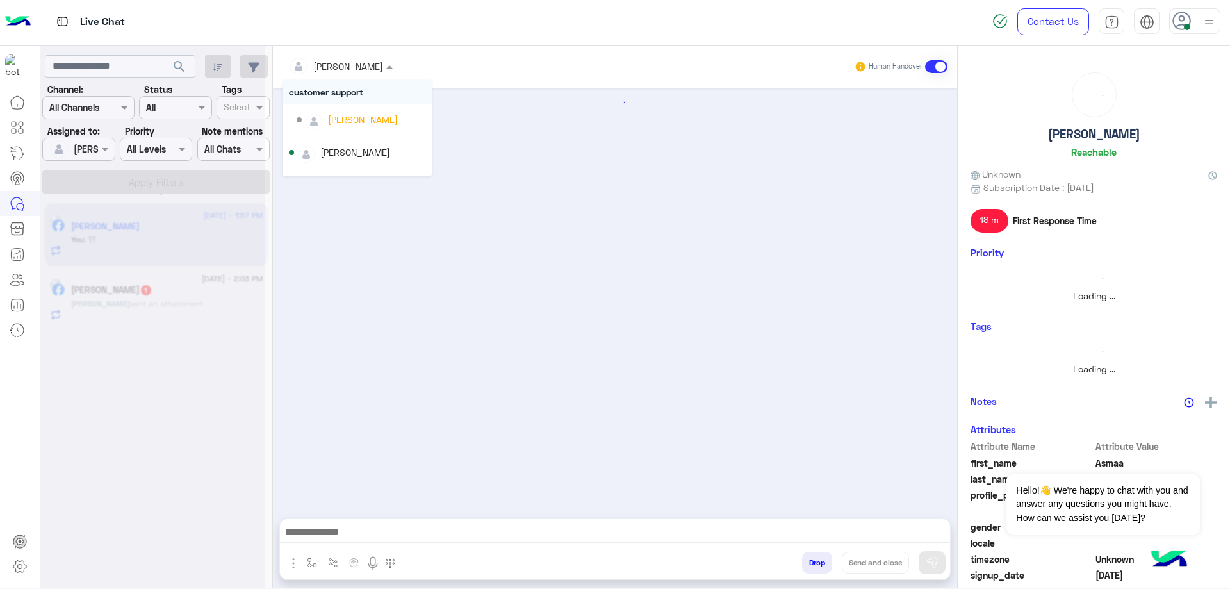
click at [354, 63] on input "text" at bounding box center [324, 66] width 70 height 13
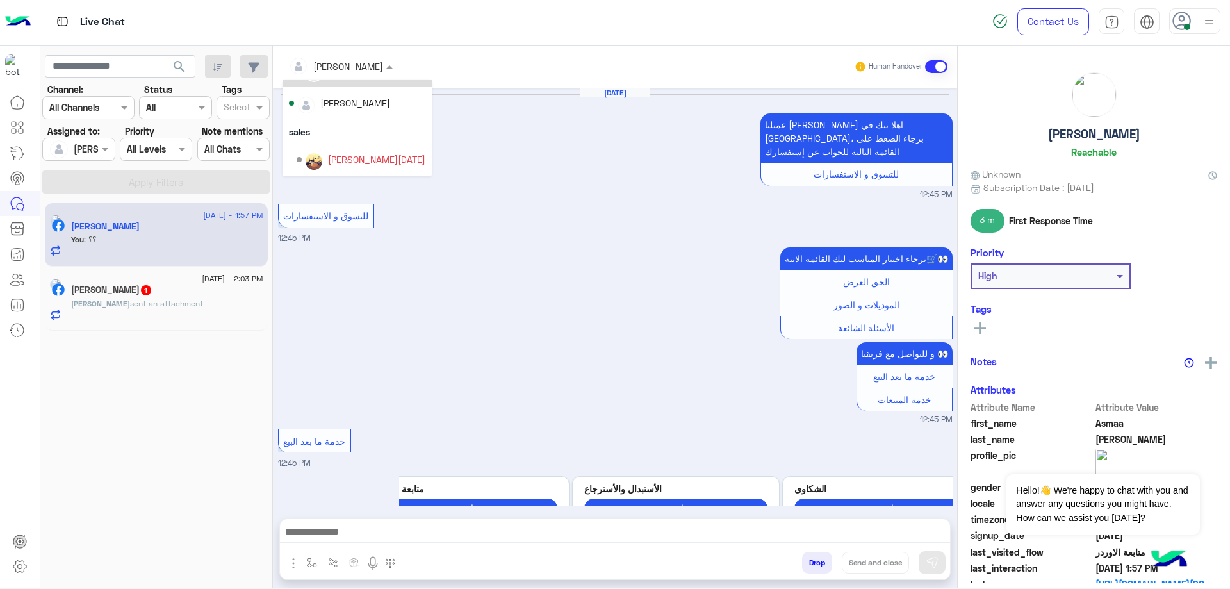
scroll to position [786, 0]
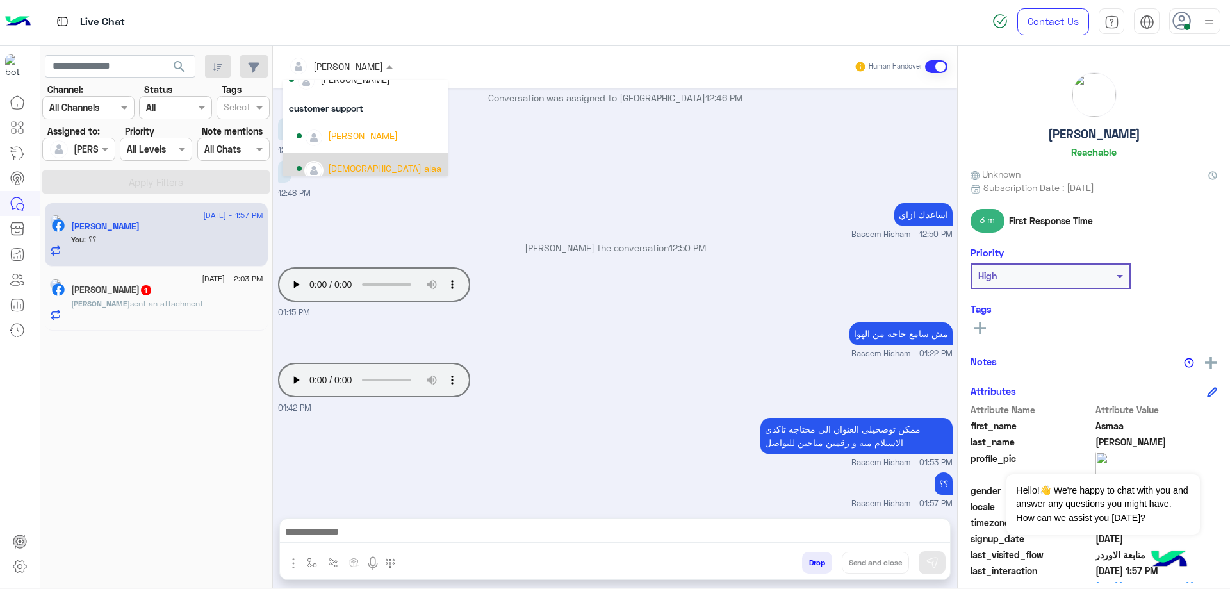
click at [351, 167] on div "[DEMOGRAPHIC_DATA] alaa" at bounding box center [384, 167] width 113 height 13
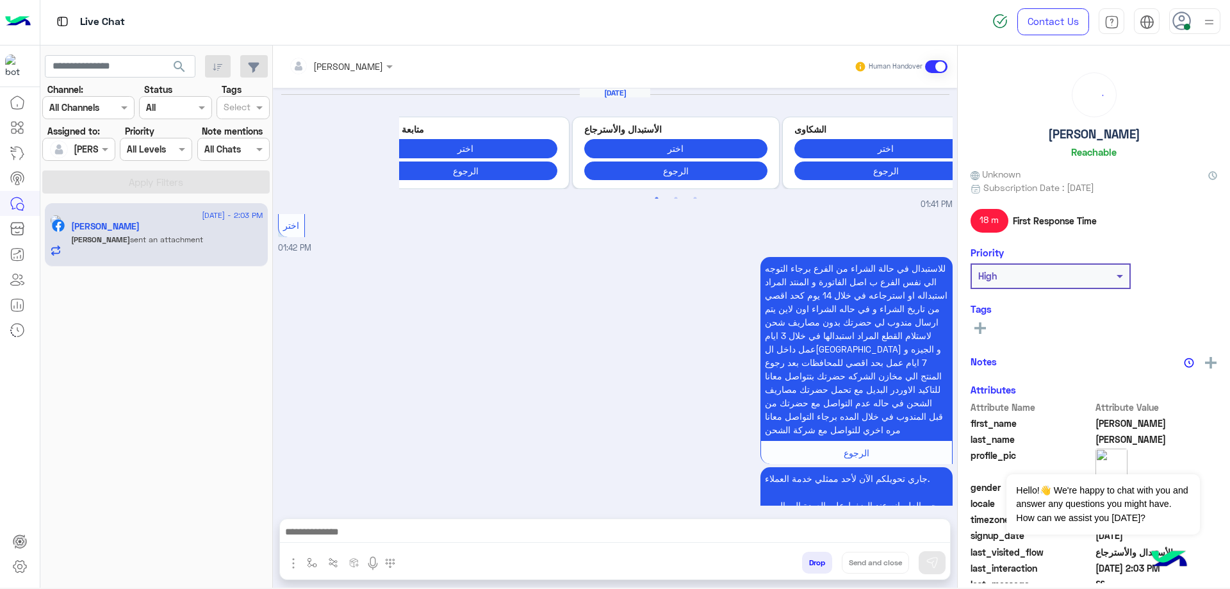
scroll to position [1038, 0]
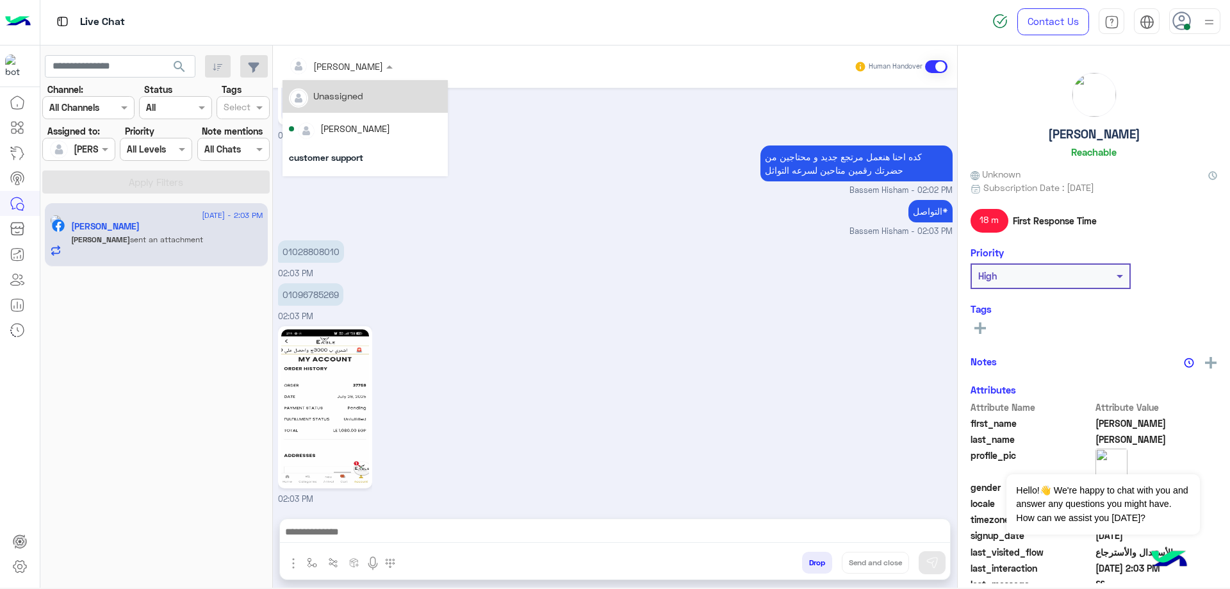
click at [351, 65] on input "text" at bounding box center [324, 66] width 70 height 13
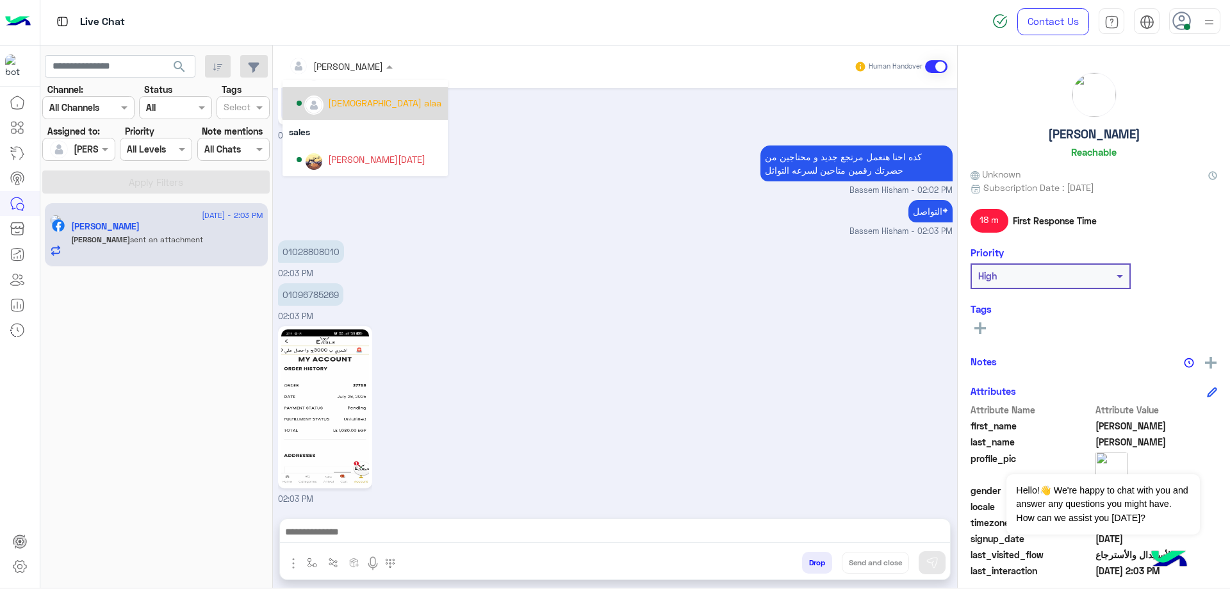
click at [350, 108] on div "[DEMOGRAPHIC_DATA] alaa" at bounding box center [384, 102] width 113 height 13
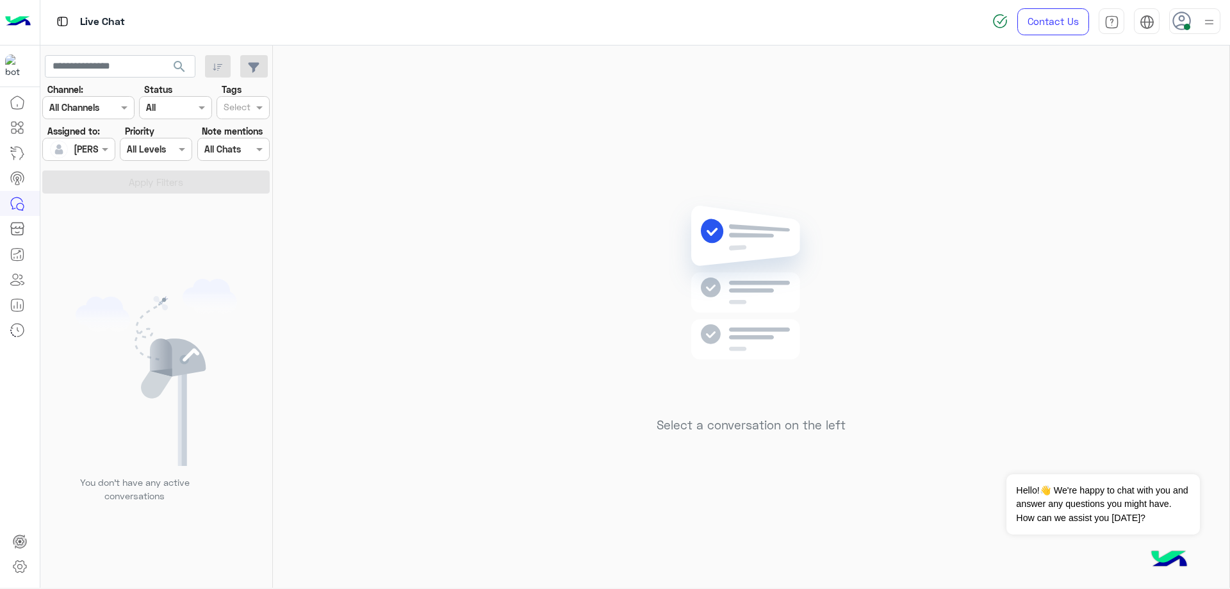
click at [88, 155] on div at bounding box center [78, 149] width 71 height 15
click at [117, 194] on div "[PERSON_NAME]" at bounding box center [117, 186] width 122 height 22
click at [90, 151] on div at bounding box center [78, 149] width 71 height 15
click at [125, 190] on span "[PERSON_NAME]" at bounding box center [116, 186] width 70 height 11
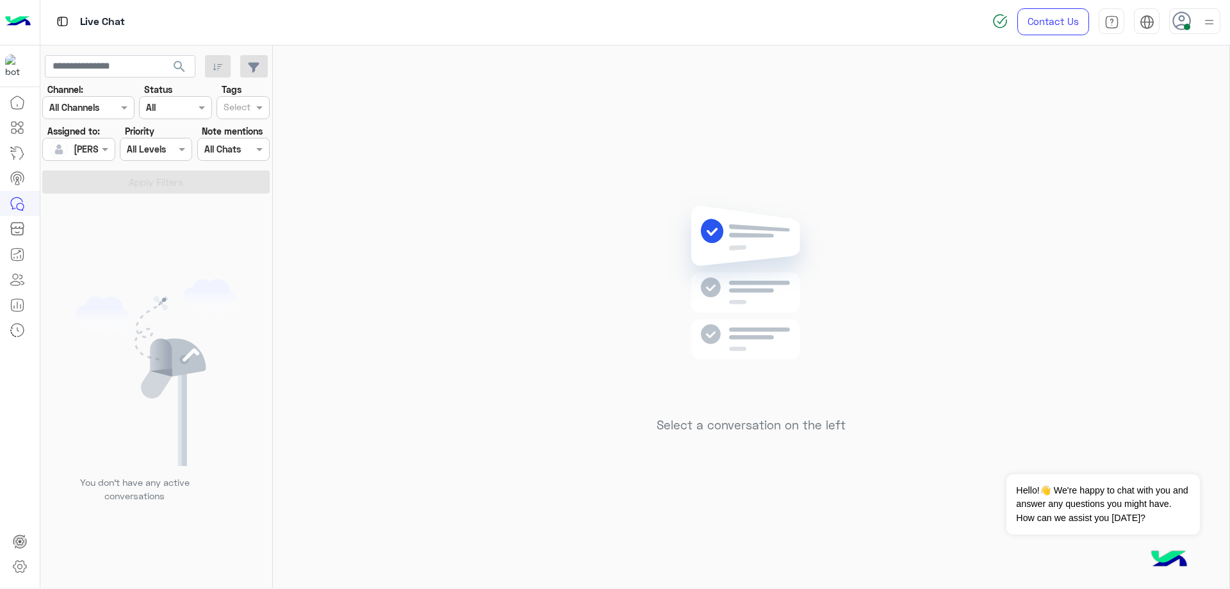
click at [98, 159] on div "[PERSON_NAME]" at bounding box center [73, 149] width 49 height 26
click at [829, 104] on div "Select a conversation on the left" at bounding box center [751, 318] width 957 height 547
click at [1173, 23] on use at bounding box center [1182, 21] width 19 height 19
click at [1139, 183] on label "Offline" at bounding box center [1141, 180] width 140 height 23
